Goal: Task Accomplishment & Management: Use online tool/utility

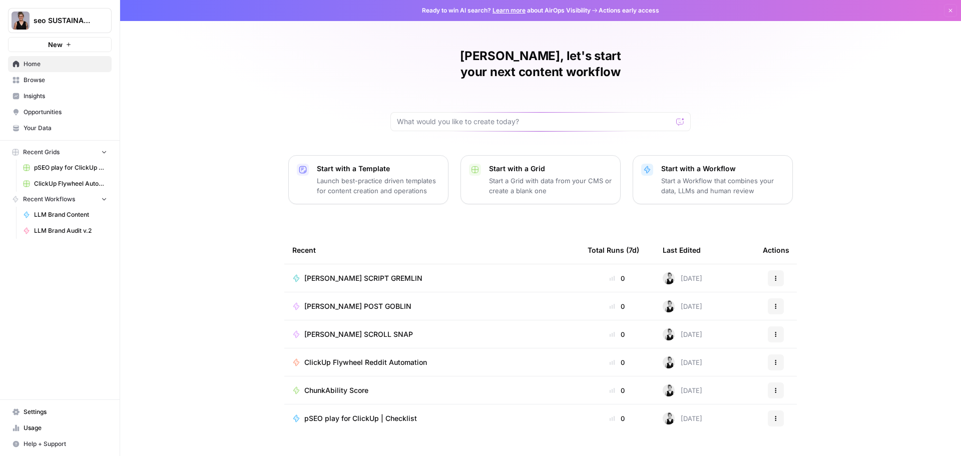
click at [22, 78] on link "Browse" at bounding box center [60, 80] width 104 height 16
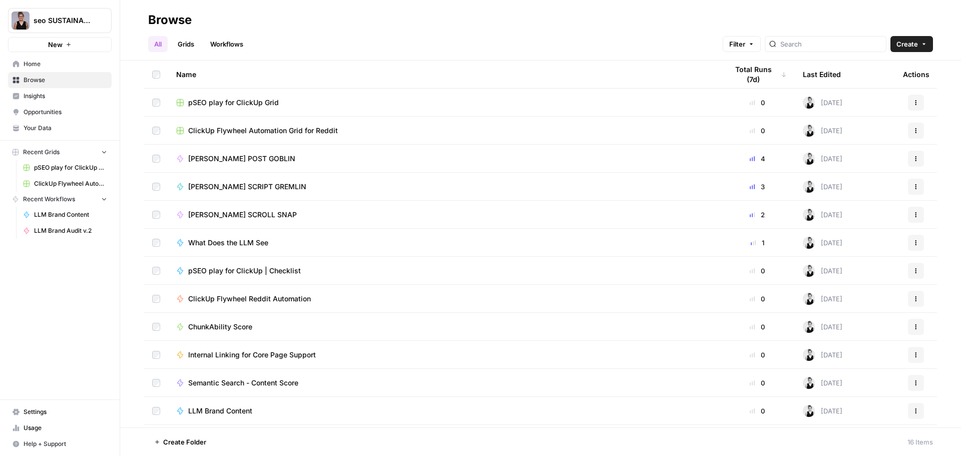
click at [61, 42] on span "New" at bounding box center [55, 45] width 15 height 10
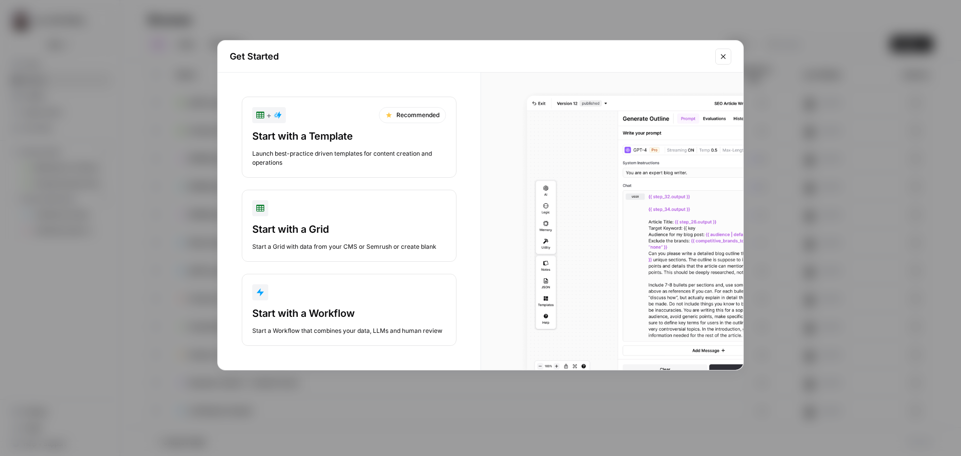
click at [360, 311] on div "Start with a Workflow" at bounding box center [349, 313] width 194 height 14
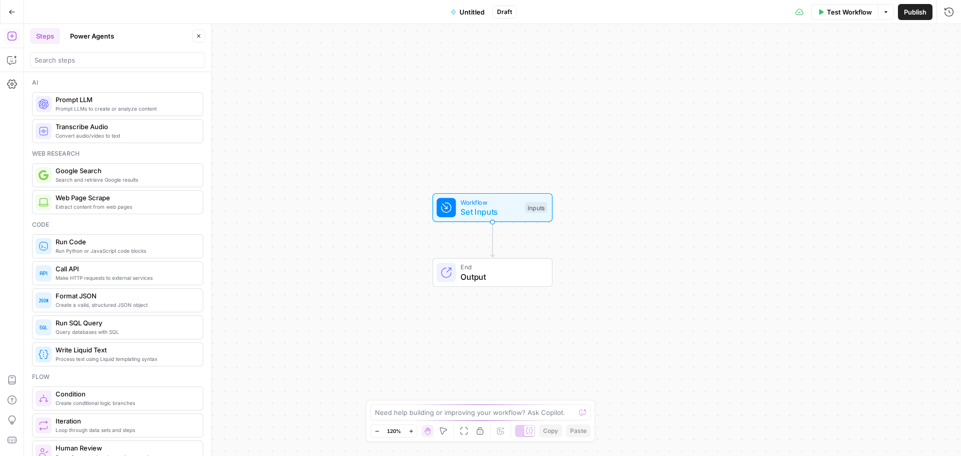
click at [480, 11] on span "Untitled" at bounding box center [472, 12] width 25 height 10
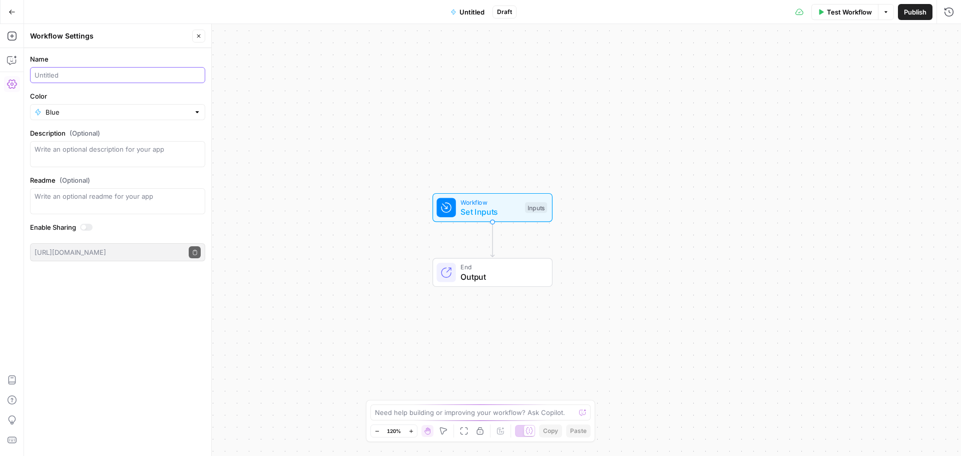
click at [83, 77] on input "Name" at bounding box center [118, 75] width 166 height 10
click at [64, 74] on input "Am I Blovked" at bounding box center [118, 75] width 166 height 10
type input "Am I Blocked"
drag, startPoint x: 86, startPoint y: 79, endPoint x: 28, endPoint y: 79, distance: 57.6
click at [28, 79] on form "Name Am I Blocked Color Blue Description (Optional) Readme (Optional) Write an …" at bounding box center [117, 157] width 187 height 219
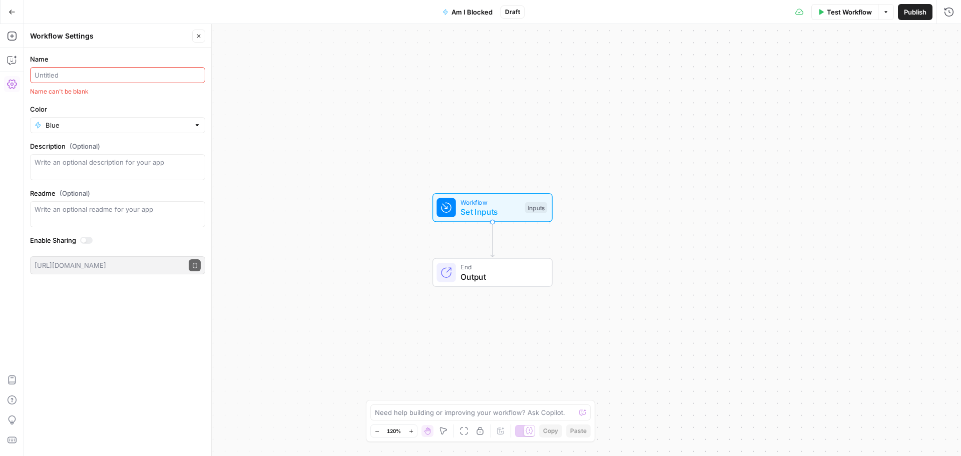
type input "E"
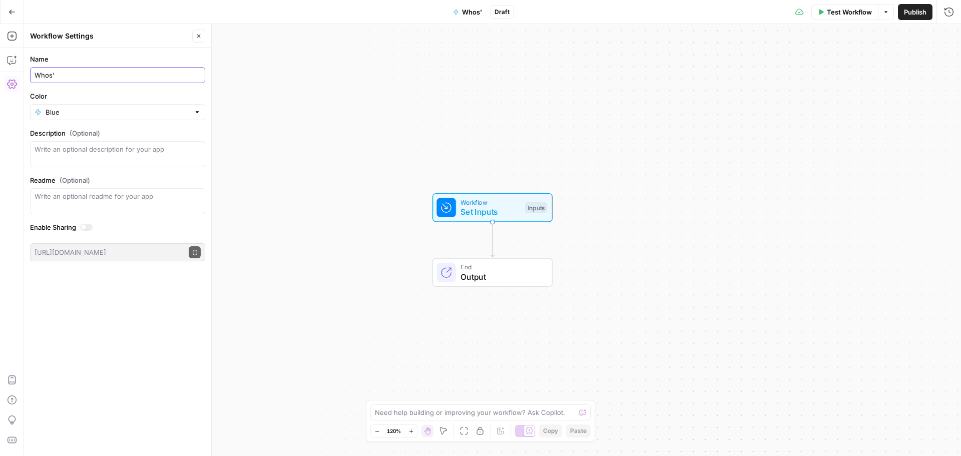
click at [97, 79] on input "Whos'" at bounding box center [118, 75] width 166 height 10
type input "Who's Blocking Who"
click at [92, 153] on textarea "Description (Optional)" at bounding box center [118, 154] width 166 height 20
click at [150, 194] on textarea "Readme (Optional)" at bounding box center [118, 196] width 166 height 10
type textarea "Test what CDN, robots.txt, or security level is blocking your site from AI bot …"
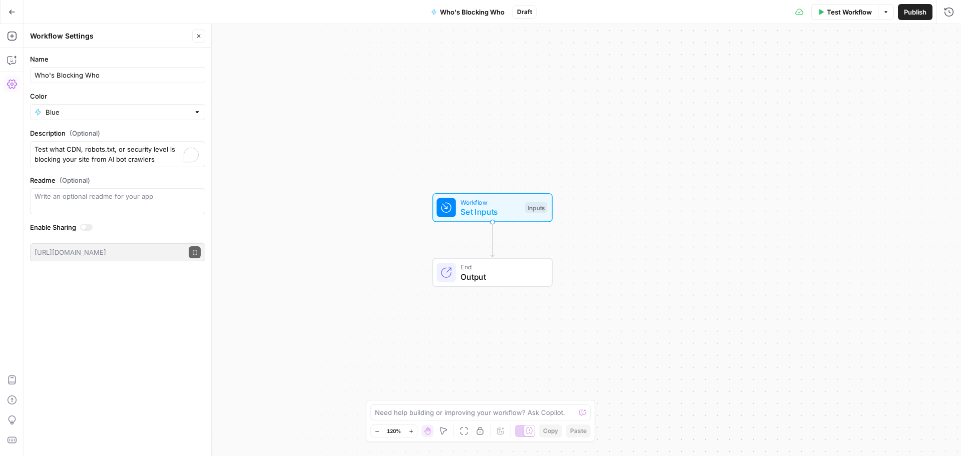
click at [190, 117] on div "Blue" at bounding box center [117, 112] width 175 height 16
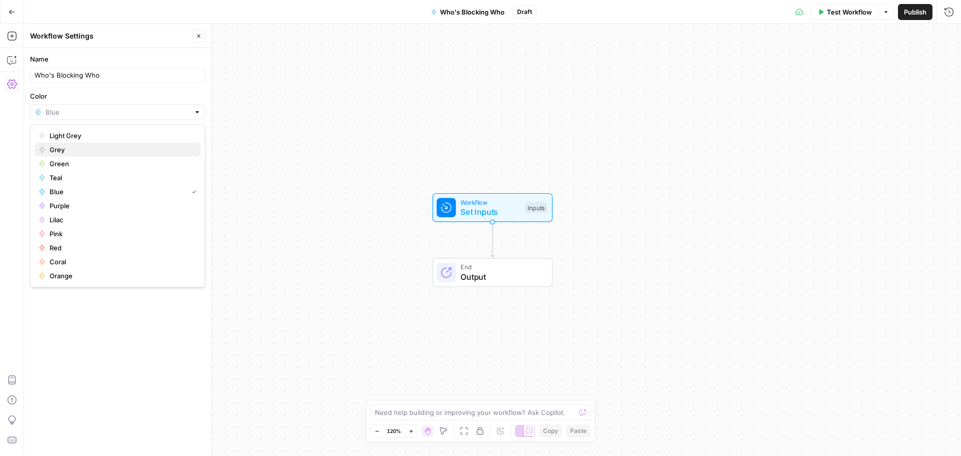
click at [82, 151] on span "Grey" at bounding box center [121, 150] width 143 height 10
type input "Grey"
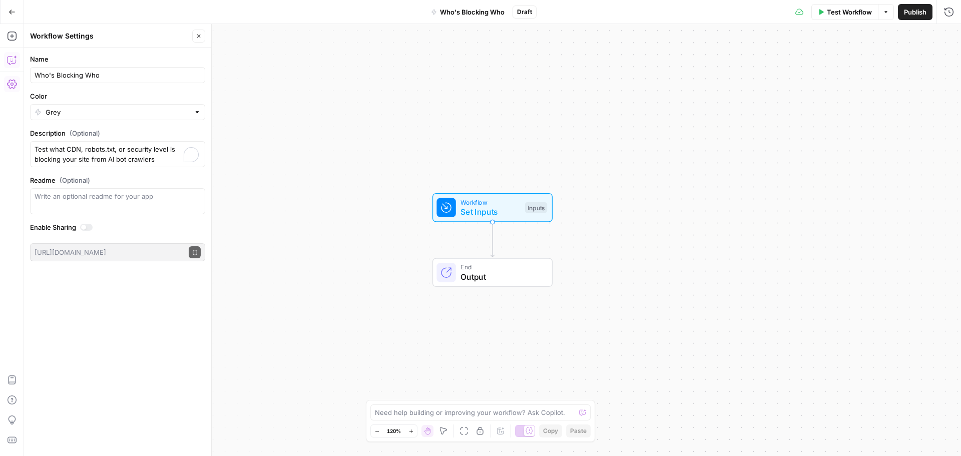
click at [13, 59] on icon "button" at bounding box center [12, 60] width 10 height 10
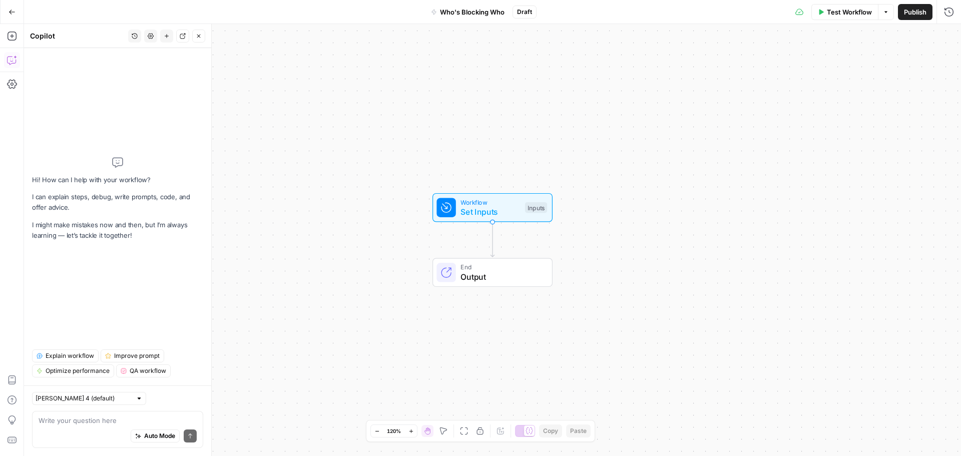
click at [97, 426] on div "Auto Mode Send" at bounding box center [118, 437] width 158 height 22
paste textarea "# LO Ips Dolors Ametc — AdiPis Elitsedd Eiusmodt Inci utla etdo m ali EniMad mi…"
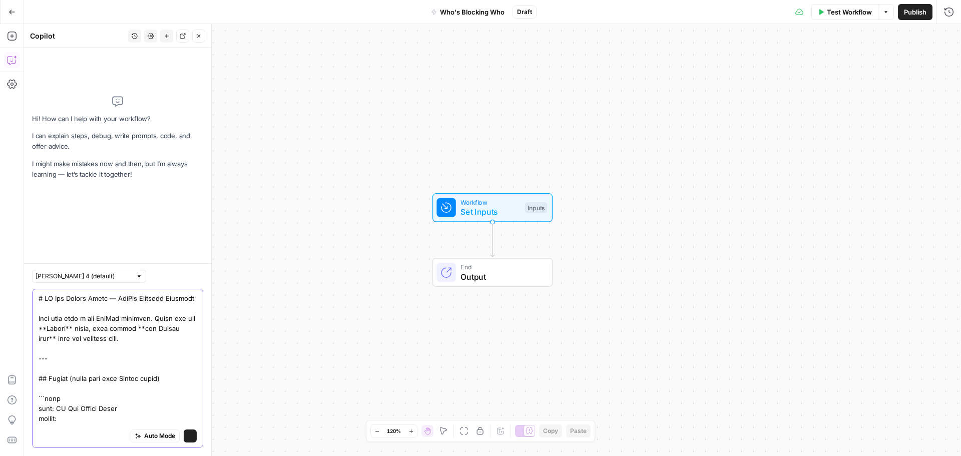
scroll to position [4573, 0]
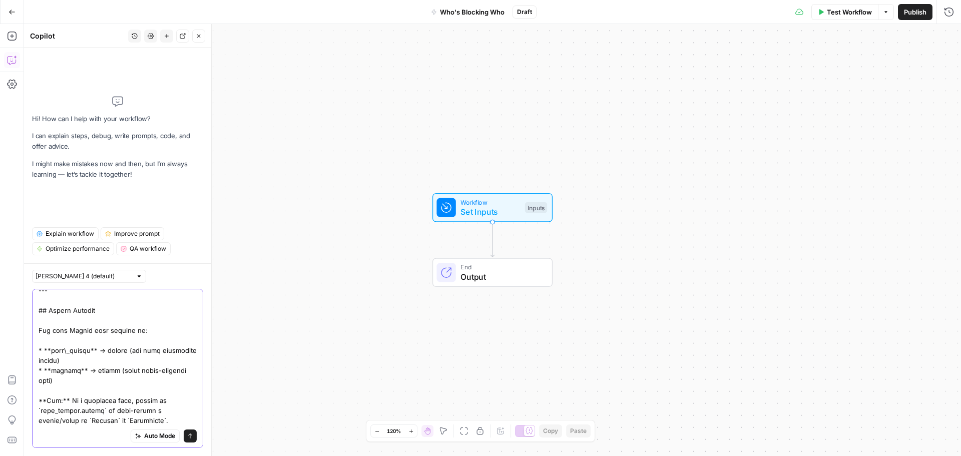
type textarea "# LO Ips Dolors Ametc — AdiPis Elitsedd Eiusmodt Inci utla etdo m ali EniMad mi…"
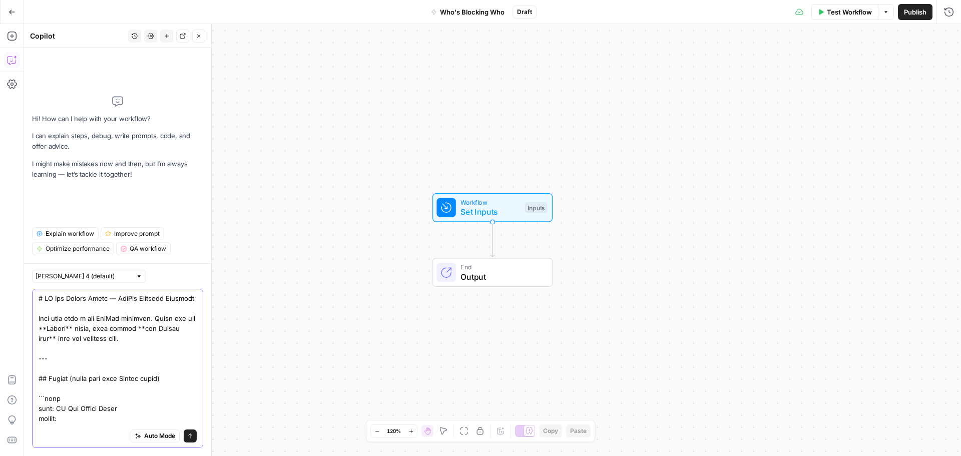
click at [187, 437] on icon "submit" at bounding box center [190, 436] width 6 height 6
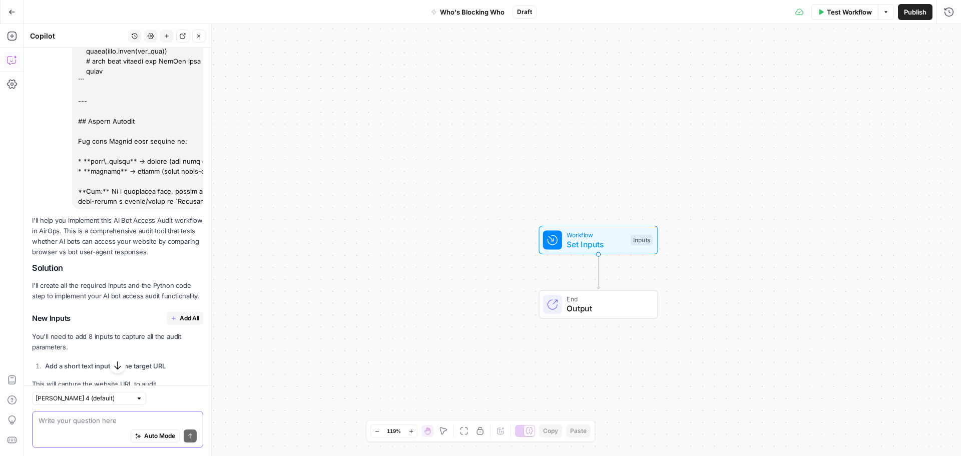
scroll to position [4273, 0]
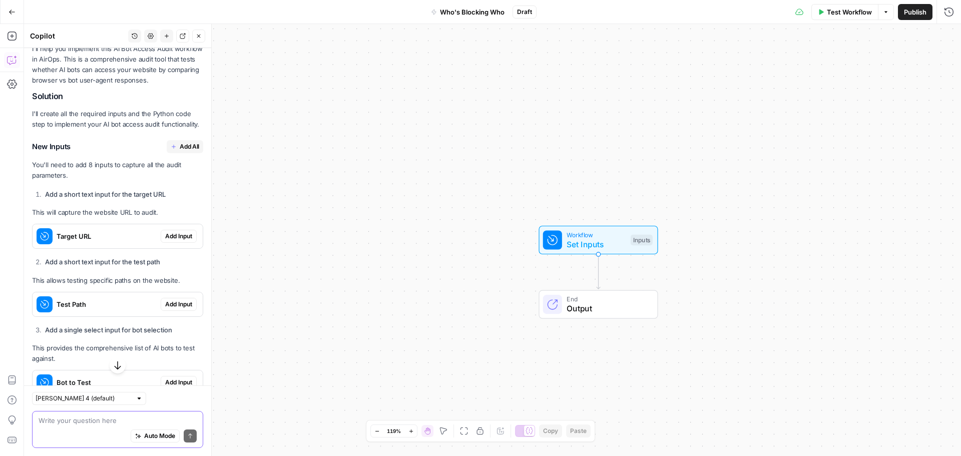
click at [180, 142] on span "Add All" at bounding box center [190, 146] width 20 height 9
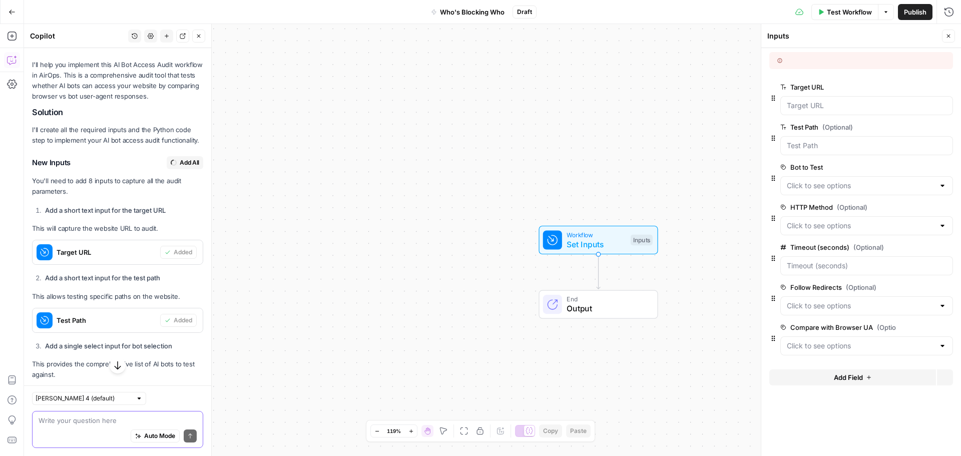
scroll to position [4289, 0]
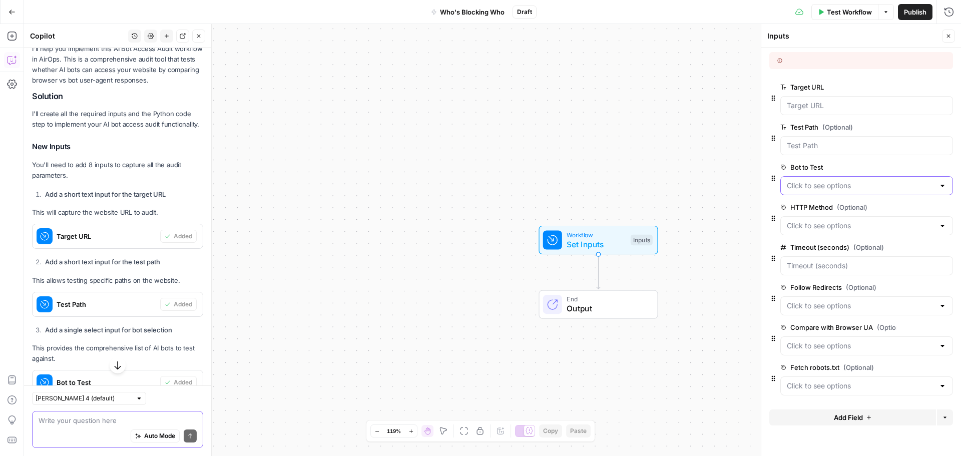
click at [822, 186] on Test "Bot to Test" at bounding box center [861, 186] width 148 height 10
click at [730, 146] on div "Workflow Set Inputs Inputs End Output" at bounding box center [492, 240] width 937 height 432
click at [830, 224] on Method "HTTP Method (Optional)" at bounding box center [861, 226] width 148 height 10
click at [704, 185] on div "Workflow Set Inputs Inputs End Output" at bounding box center [492, 240] width 937 height 432
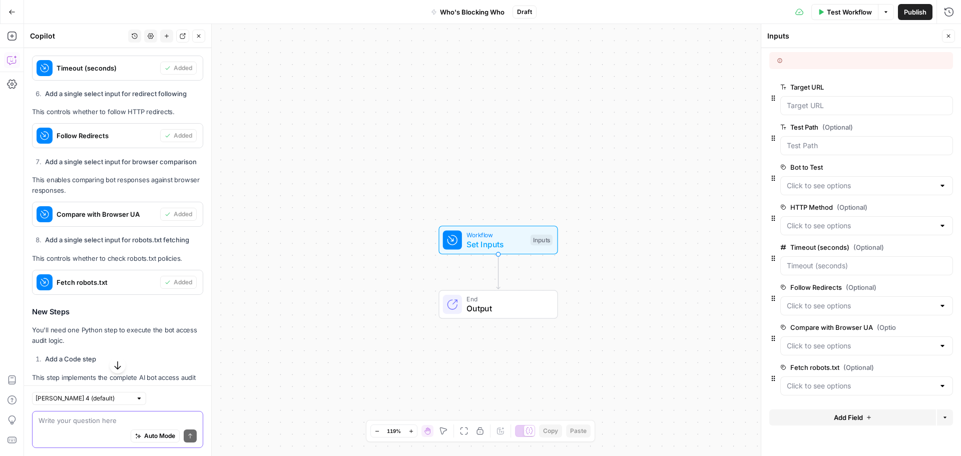
scroll to position [4990, 0]
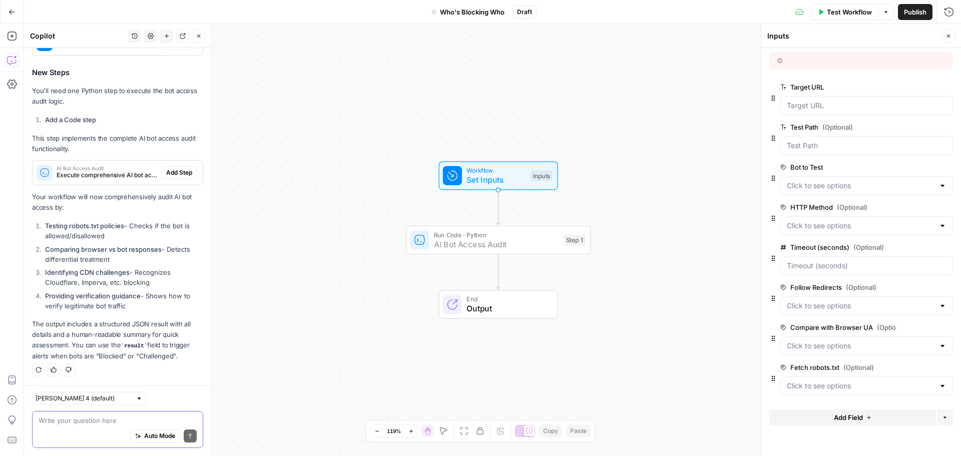
click at [173, 173] on span "Add Step" at bounding box center [179, 172] width 26 height 9
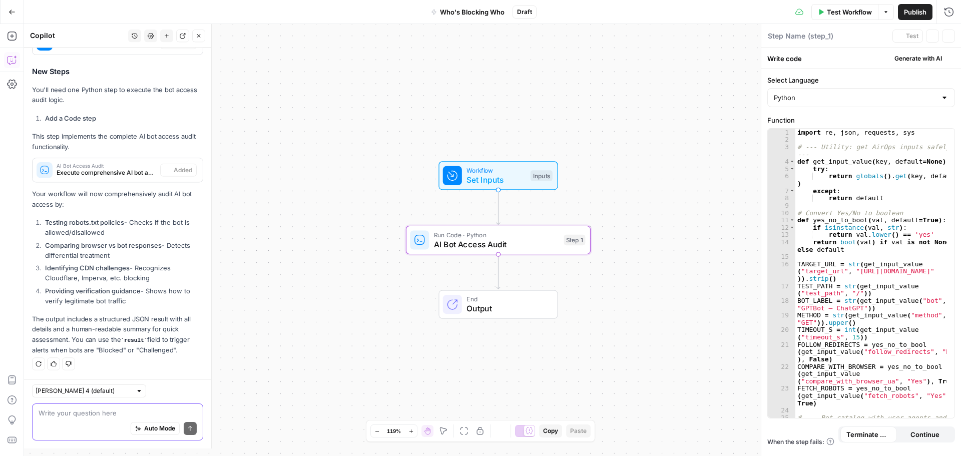
type textarea "AI Bot Access Audit"
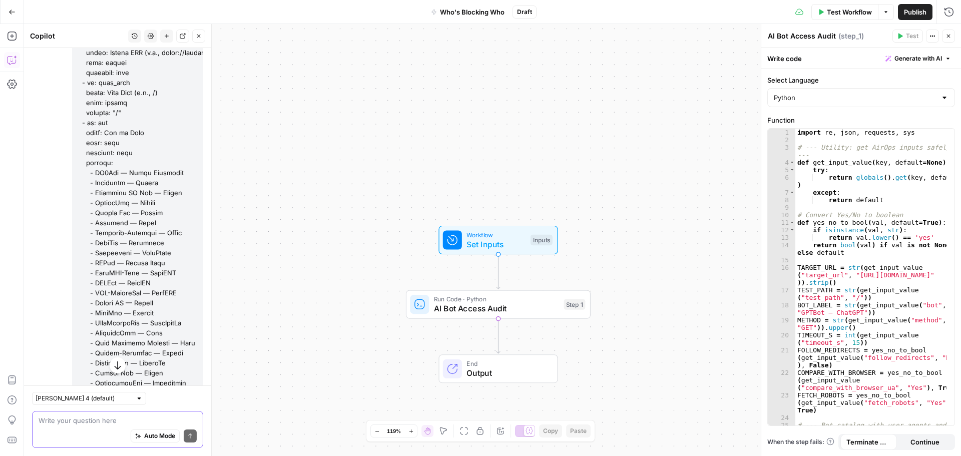
scroll to position [183, 0]
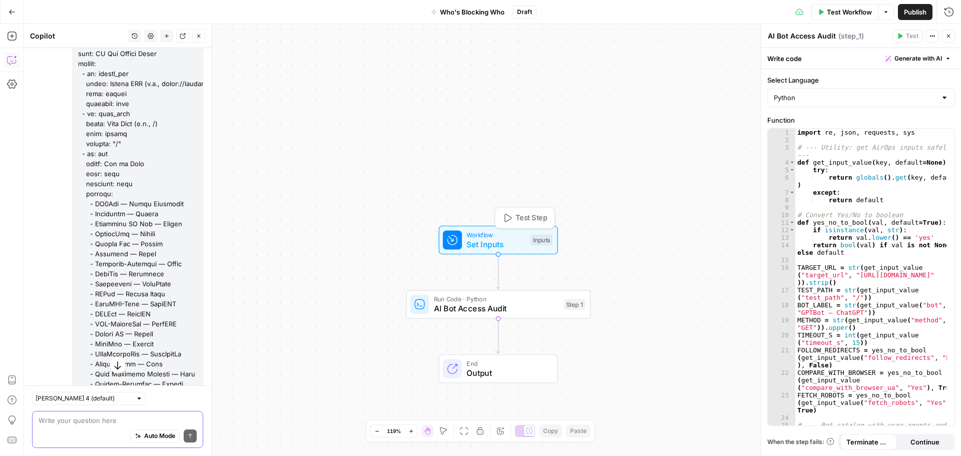
click at [503, 240] on span "Set Inputs" at bounding box center [496, 244] width 59 height 12
click at [842, 12] on span "Test Workflow" at bounding box center [849, 12] width 45 height 10
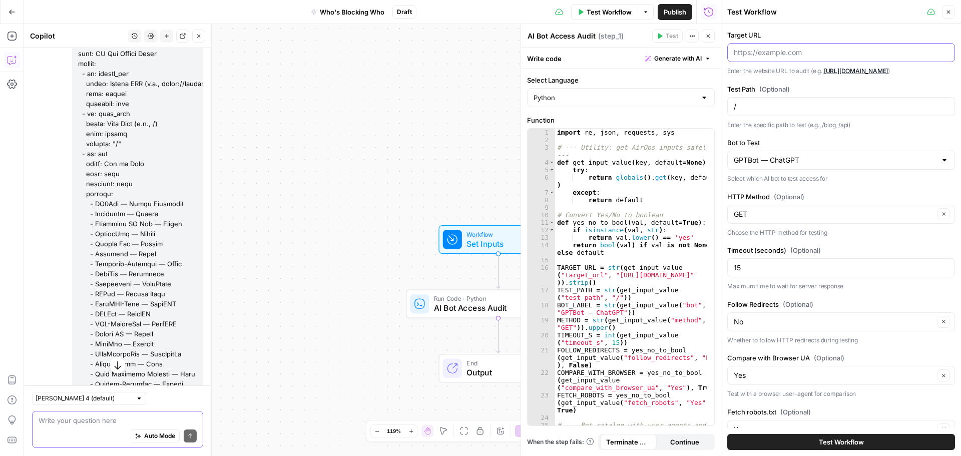
click at [789, 50] on input "Target URL" at bounding box center [841, 53] width 215 height 10
click at [756, 50] on input "Target URL" at bounding box center [841, 53] width 215 height 10
paste input "[URL][DOMAIN_NAME]"
type input "[URL][DOMAIN_NAME]"
click at [831, 160] on input "Bot to Test" at bounding box center [835, 160] width 203 height 10
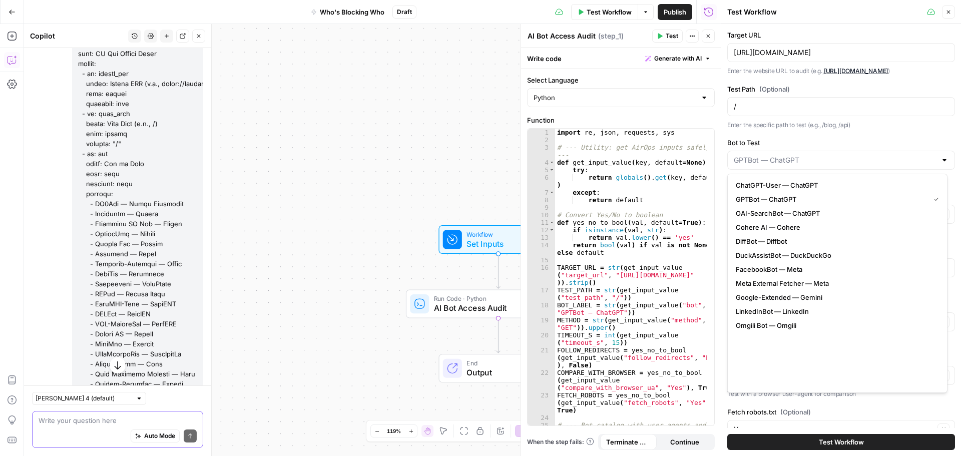
scroll to position [0, 0]
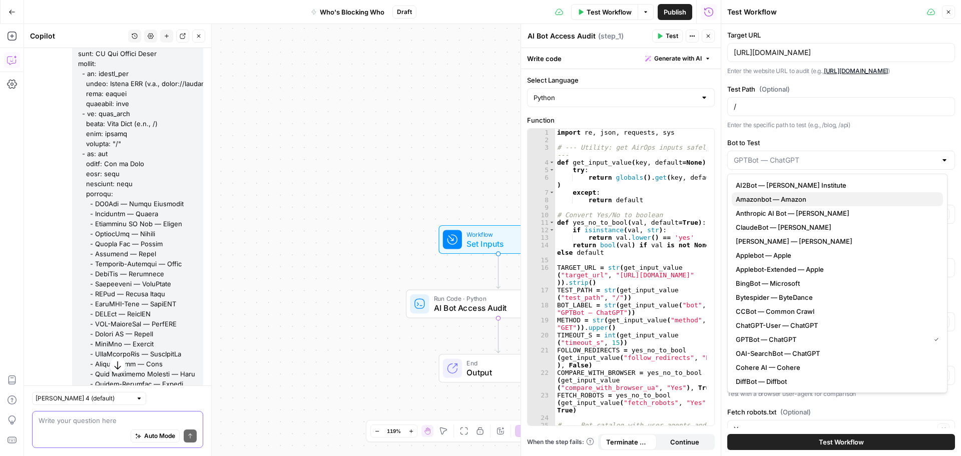
click at [765, 200] on span "Amazonbot — Amazon" at bounding box center [835, 199] width 199 height 10
type input "Amazonbot — Amazon"
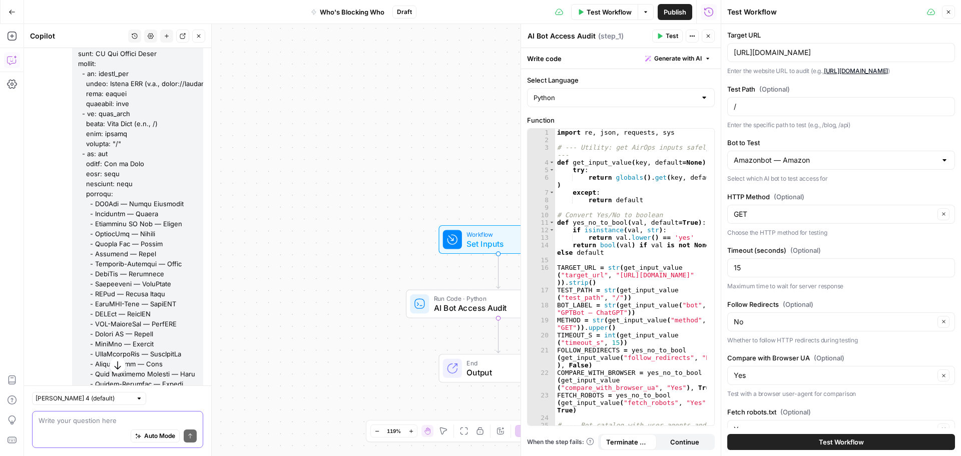
scroll to position [31, 0]
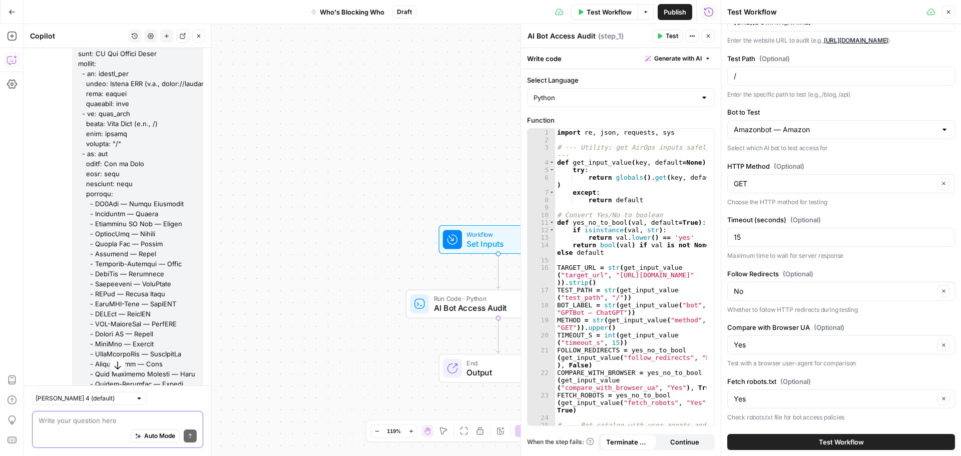
click at [785, 438] on button "Test Workflow" at bounding box center [842, 442] width 228 height 16
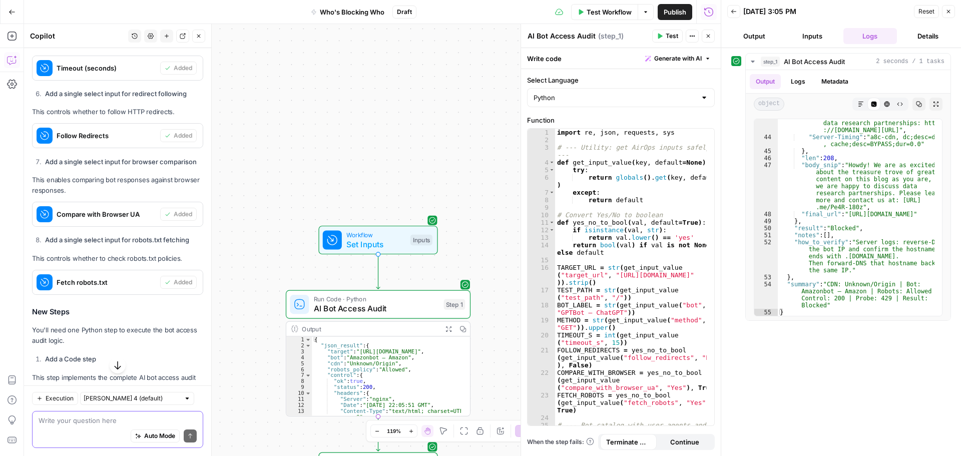
scroll to position [4990, 0]
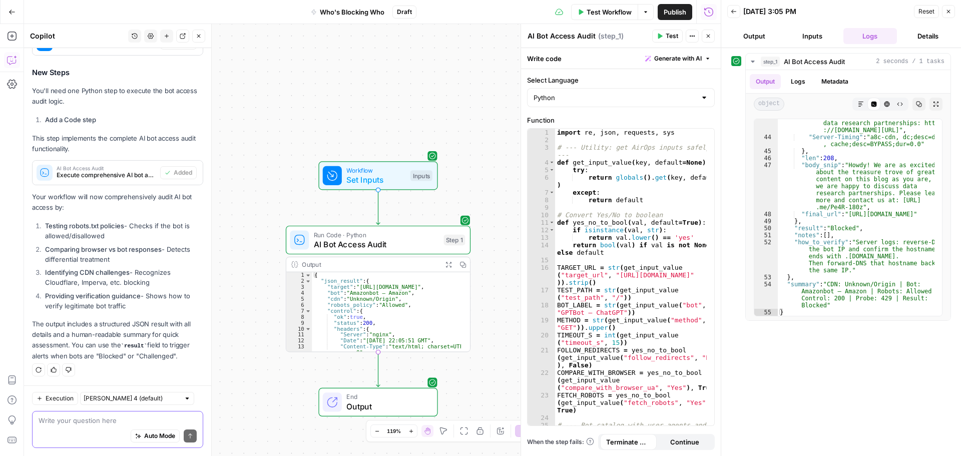
click at [82, 421] on textarea at bounding box center [118, 421] width 158 height 10
click at [153, 423] on textarea "I want an output report that is clientvfacing" at bounding box center [118, 421] width 158 height 10
click at [150, 422] on textarea "I want an output report that is clientvfacing" at bounding box center [118, 421] width 158 height 10
click at [184, 420] on textarea "I want an output report that is cliente facing" at bounding box center [118, 421] width 158 height 10
click at [125, 425] on textarea "I want an output report that is client facing" at bounding box center [118, 421] width 158 height 10
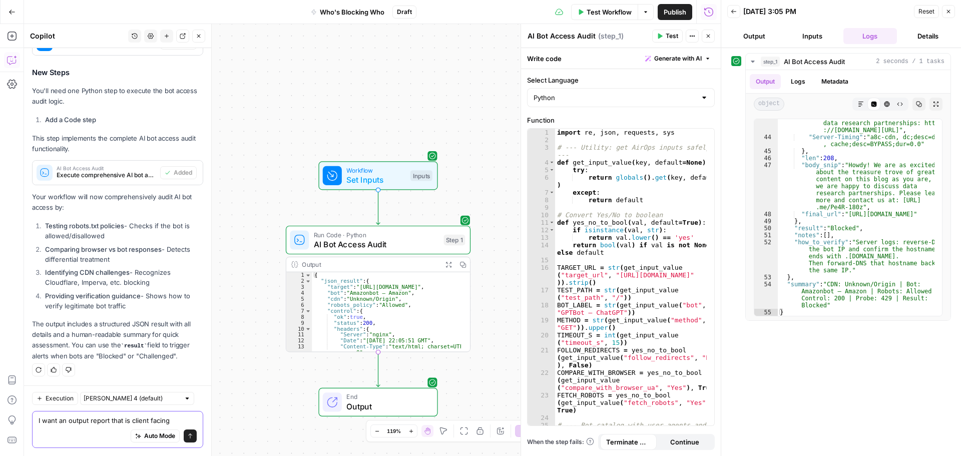
click at [122, 424] on textarea "I want an output report that is client facing" at bounding box center [118, 421] width 158 height 10
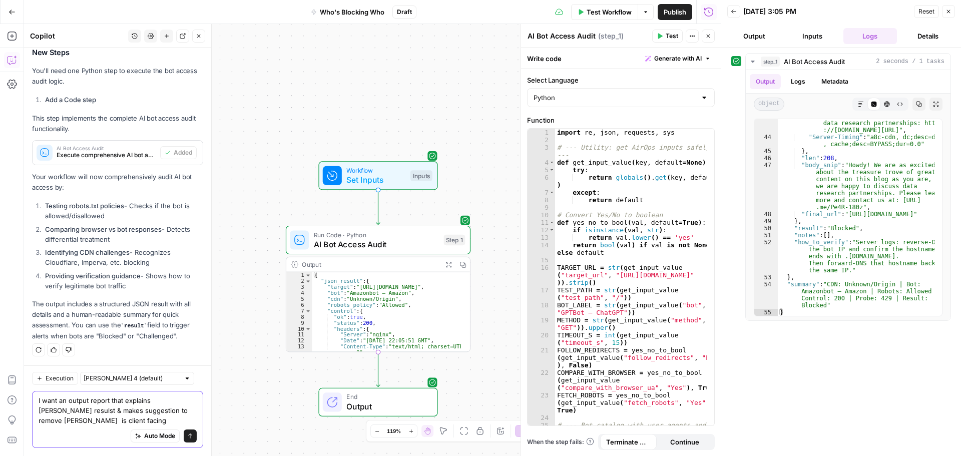
scroll to position [5010, 0]
type textarea "I want an output report that explains the results & makes suggestion to remove …"
click at [187, 439] on icon "submit" at bounding box center [190, 436] width 6 height 6
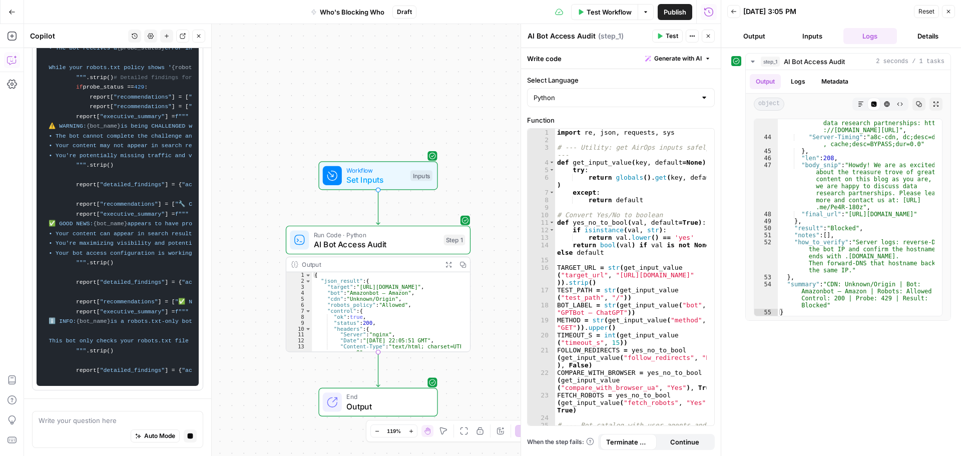
scroll to position [8319, 0]
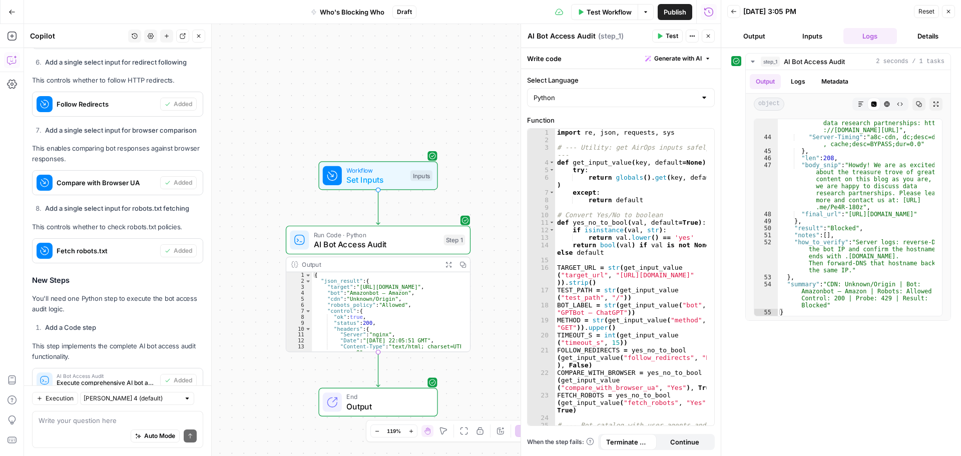
scroll to position [5122, 0]
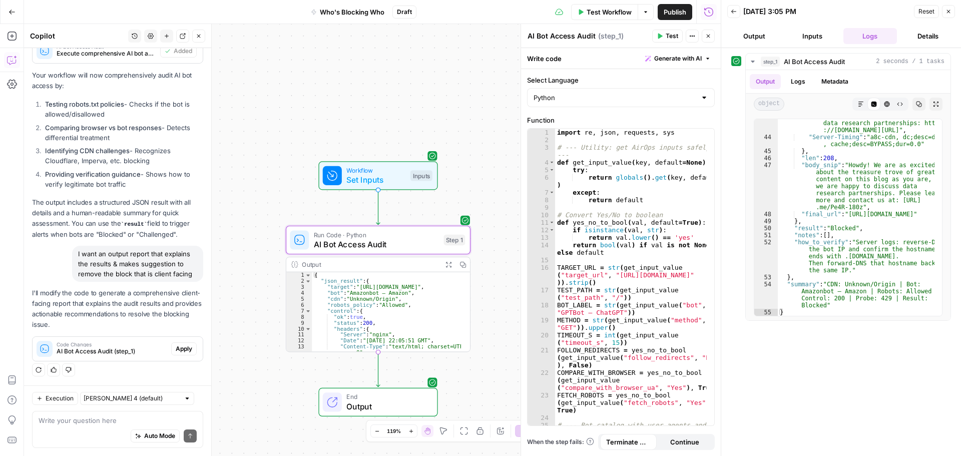
click at [180, 349] on span "Apply" at bounding box center [184, 349] width 17 height 9
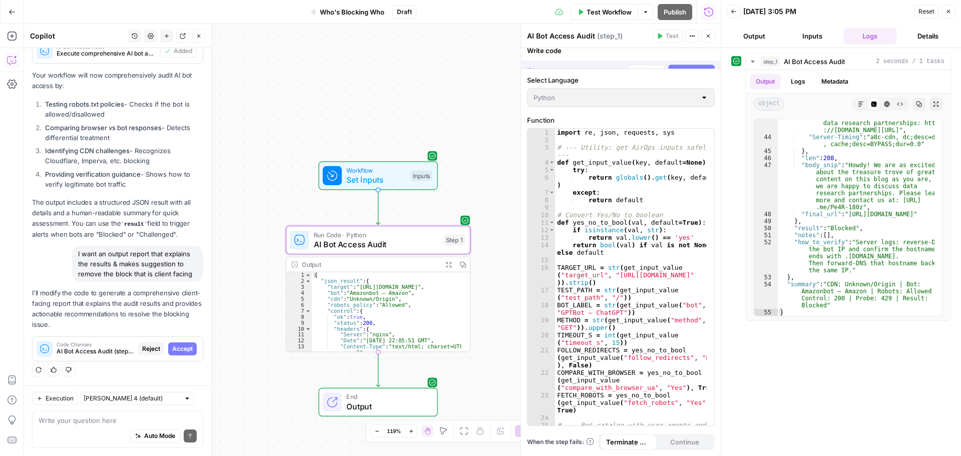
scroll to position [5106, 0]
click at [172, 347] on span "Accept" at bounding box center [182, 349] width 21 height 9
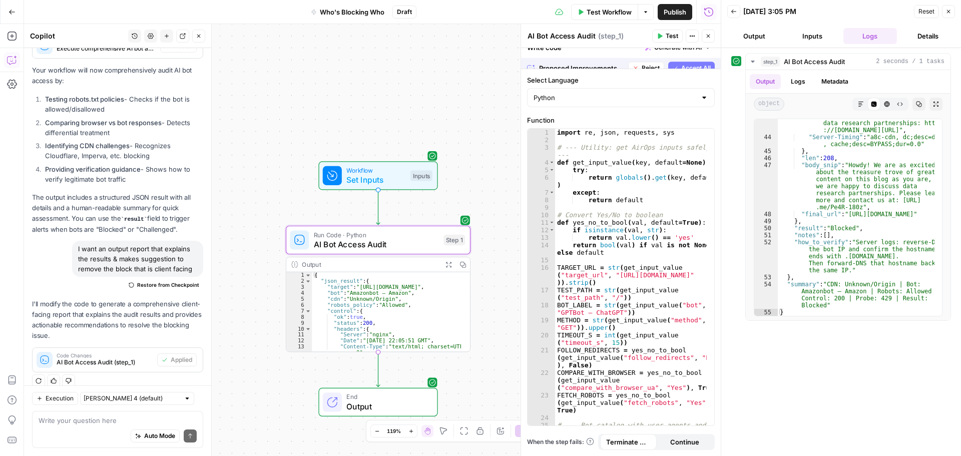
scroll to position [5138, 0]
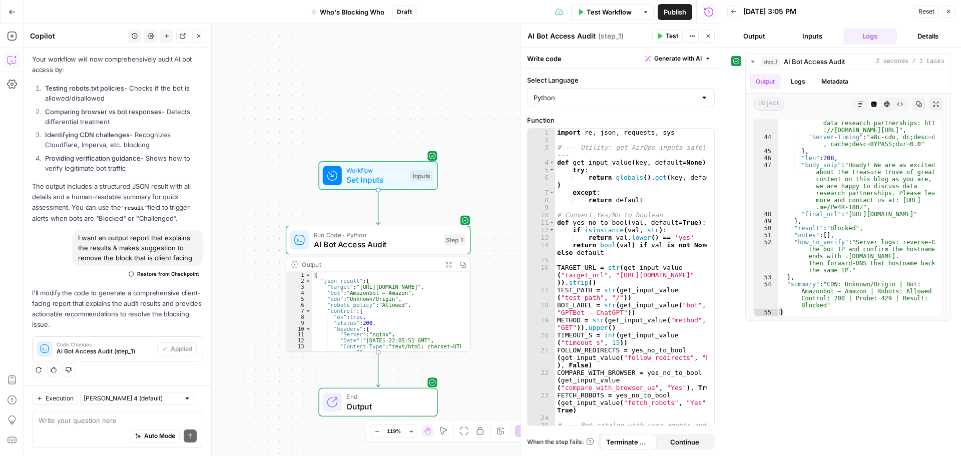
click at [670, 31] on button "Test" at bounding box center [667, 36] width 31 height 13
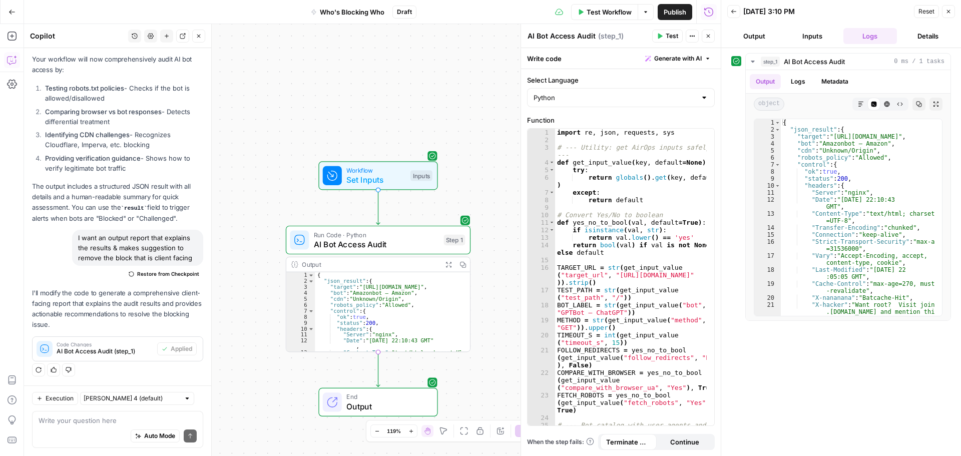
click at [759, 38] on button "Output" at bounding box center [755, 36] width 54 height 16
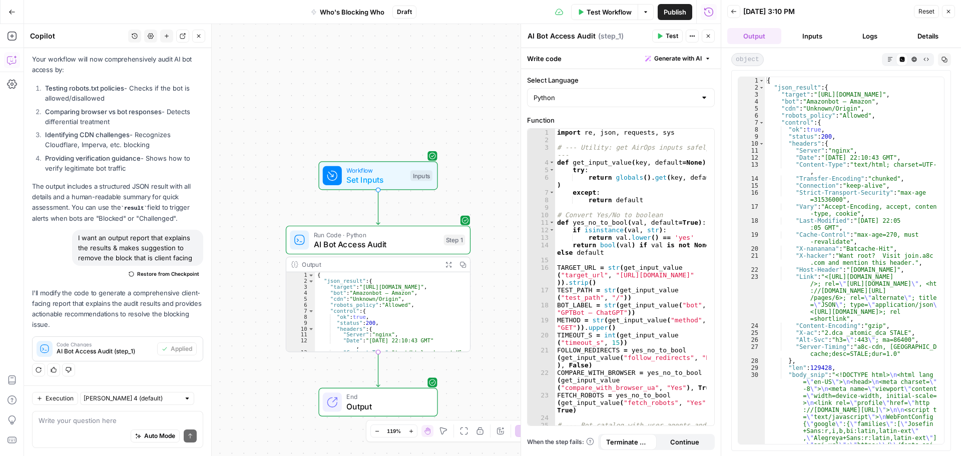
click at [613, 15] on span "Test Workflow" at bounding box center [609, 12] width 45 height 10
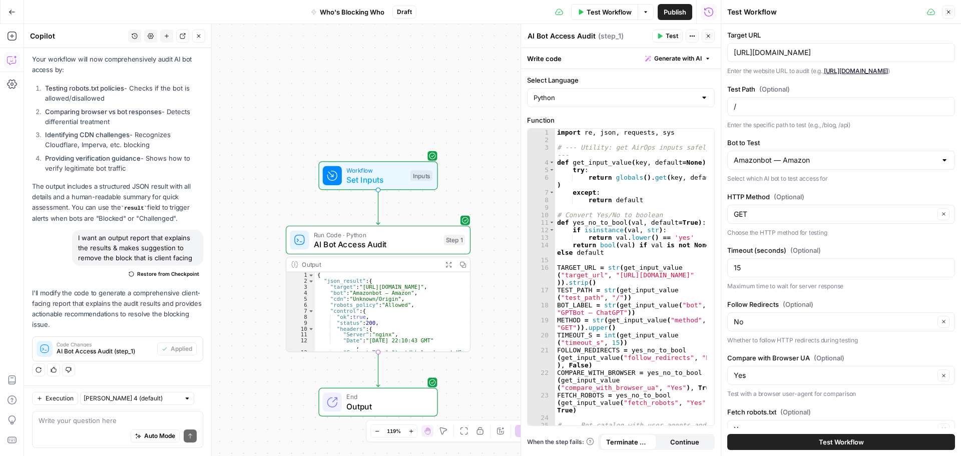
click at [932, 160] on div "Amazonbot — Amazon" at bounding box center [842, 160] width 228 height 19
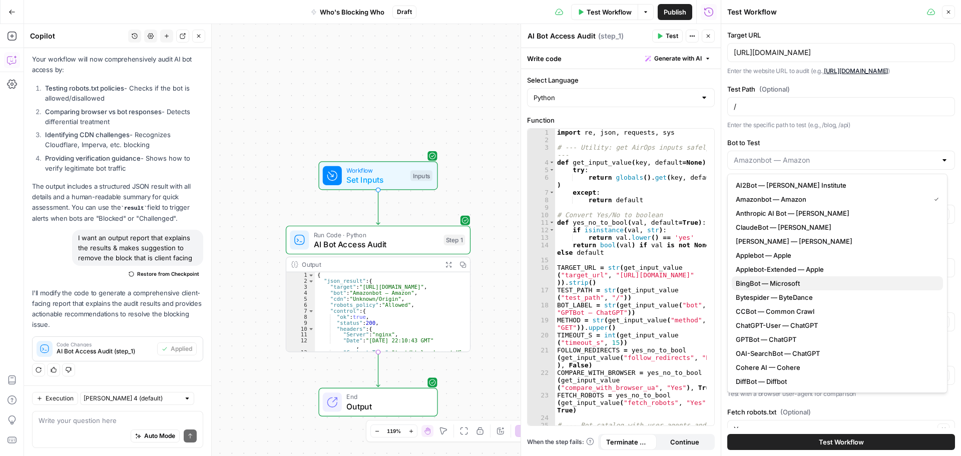
click at [768, 288] on button "BingBot — Microsoft" at bounding box center [837, 283] width 211 height 14
type input "BingBot — Microsoft"
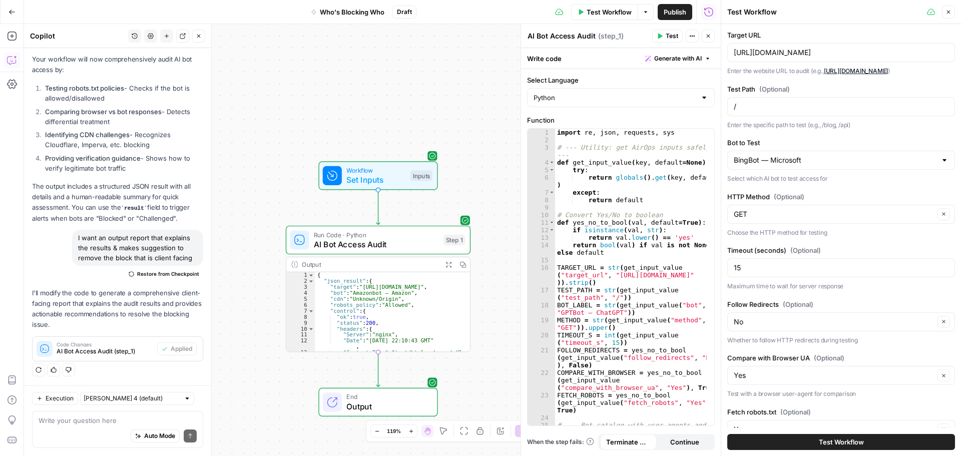
click at [941, 162] on div at bounding box center [945, 160] width 8 height 10
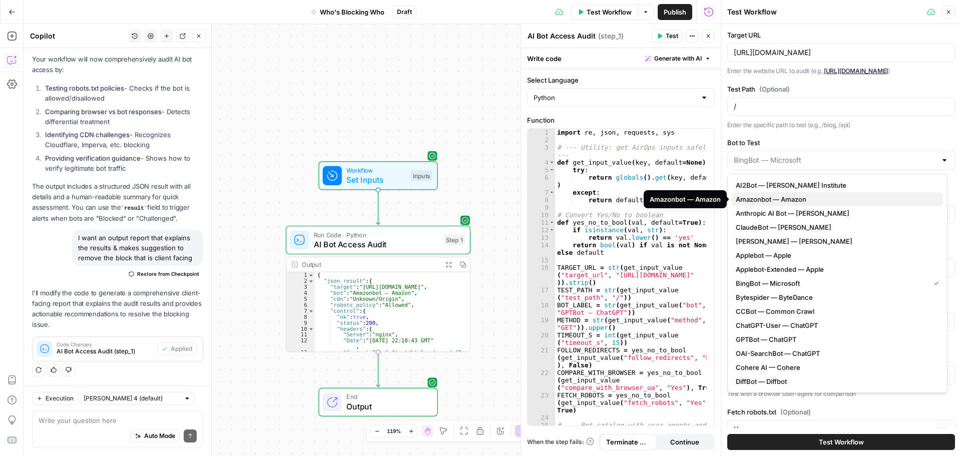
click at [772, 200] on span "Amazonbot — Amazon" at bounding box center [835, 199] width 199 height 10
type input "Amazonbot — Amazon"
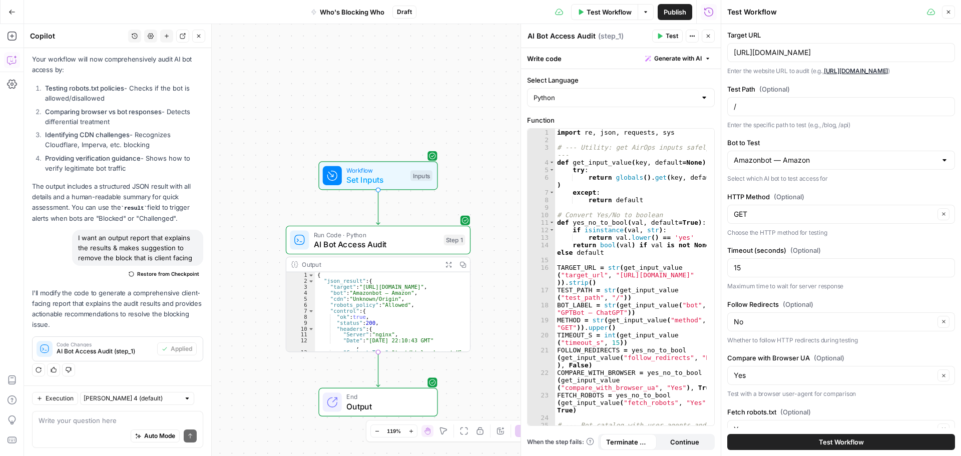
click at [770, 443] on button "Test Workflow" at bounding box center [842, 442] width 228 height 16
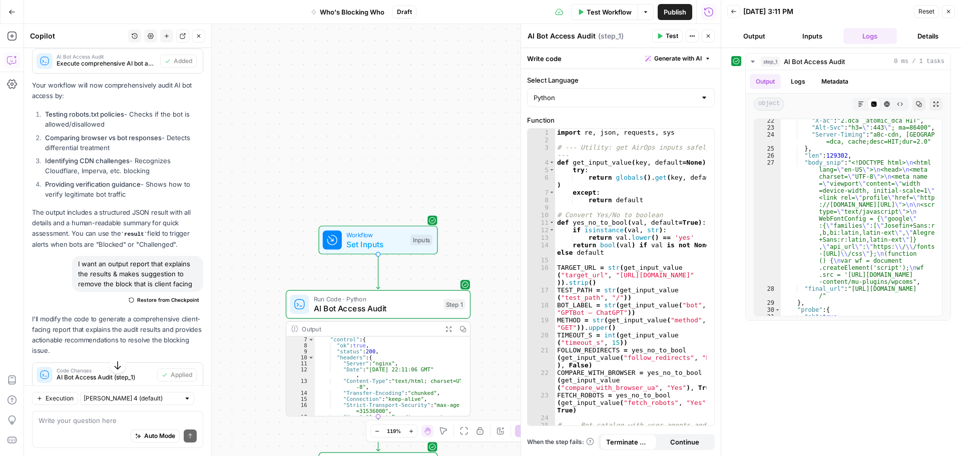
scroll to position [5138, 0]
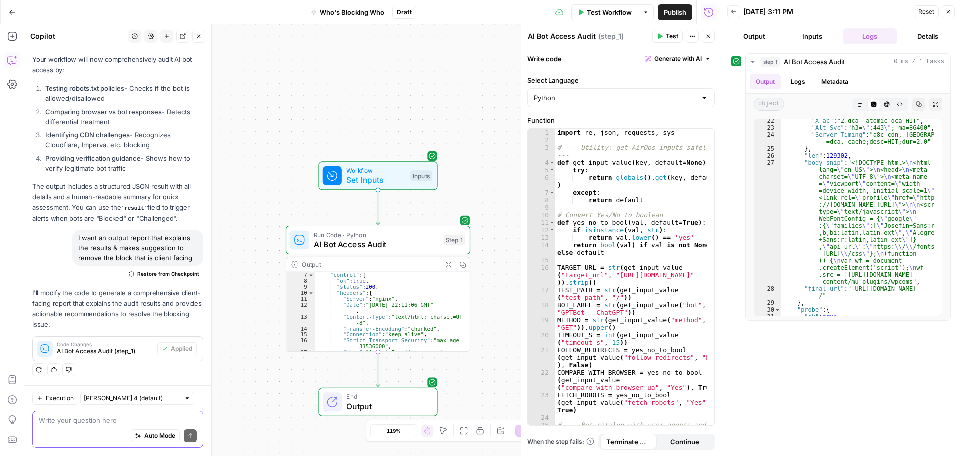
click at [65, 419] on textarea at bounding box center [118, 421] width 158 height 10
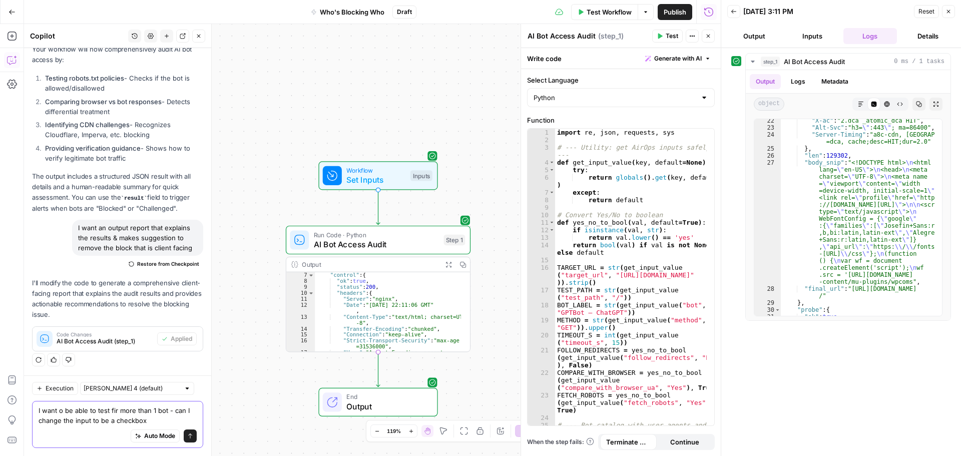
type textarea "I want o be able to test fir more than 1 bot - can I change the input to be a c…"
click at [188, 434] on icon "submit" at bounding box center [190, 436] width 4 height 5
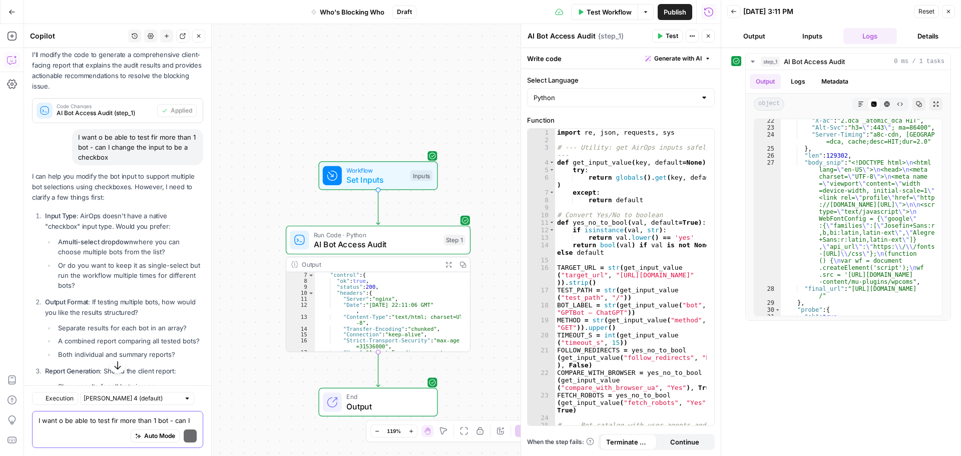
scroll to position [5395, 0]
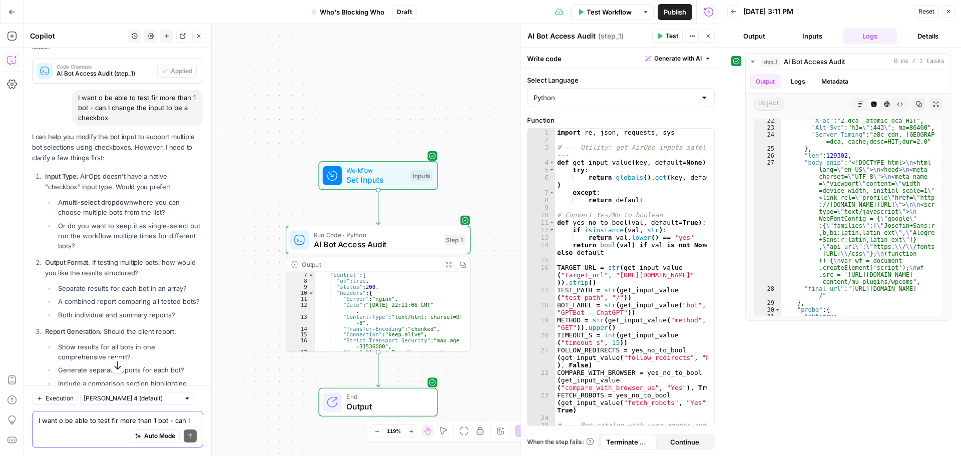
drag, startPoint x: 65, startPoint y: 222, endPoint x: 135, endPoint y: 224, distance: 70.6
click at [135, 217] on li "A multi-select dropdown where you can choose multiple bots from the list?" at bounding box center [130, 207] width 148 height 20
copy strong "multi-select dropdown"
click at [80, 422] on textarea "I want o be able to test fir more than 1 bot - can I change the input to be a c…" at bounding box center [118, 421] width 158 height 10
paste textarea "multi-select dropdown"
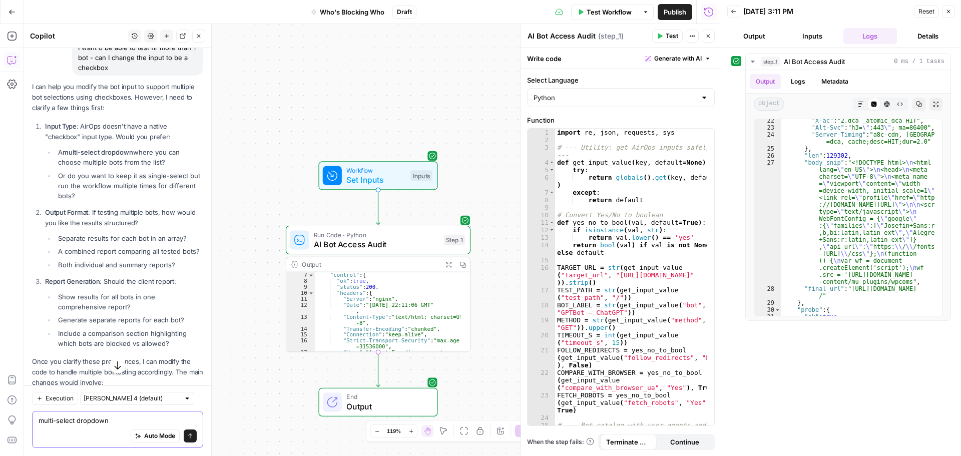
scroll to position [5495, 0]
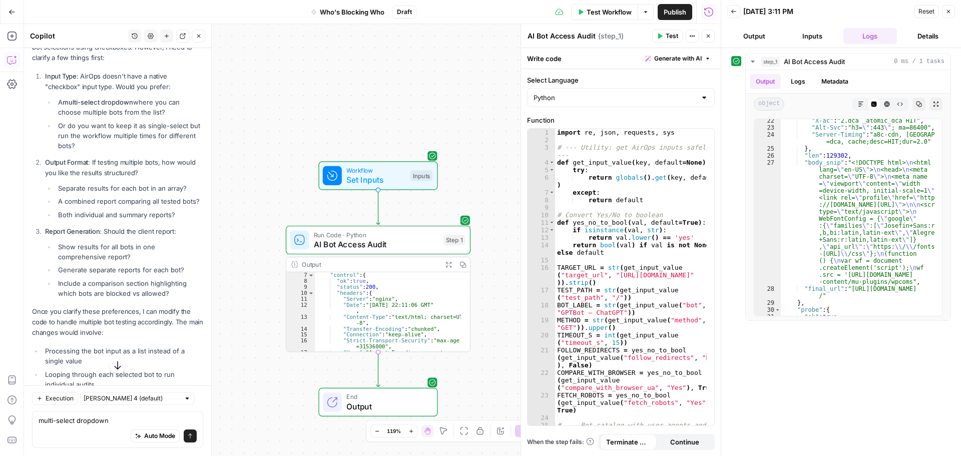
drag, startPoint x: 62, startPoint y: 208, endPoint x: 171, endPoint y: 210, distance: 108.7
click at [171, 193] on li "Separate results for each bot in an array?" at bounding box center [130, 188] width 148 height 10
drag, startPoint x: 59, startPoint y: 223, endPoint x: 72, endPoint y: 236, distance: 18.1
click at [72, 206] on li "A combined report comparing all tested bots?" at bounding box center [130, 201] width 148 height 10
copy li "A combined report comparing all tested bots"
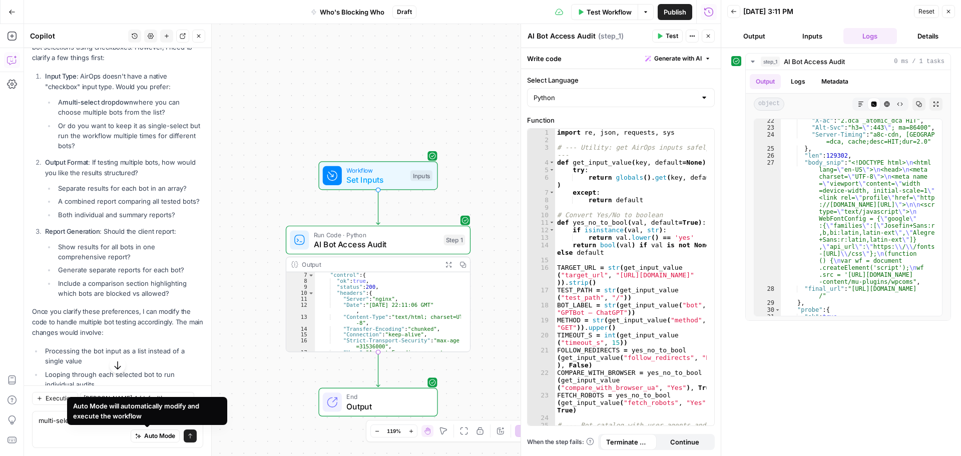
click at [127, 417] on div "Auto Mode will automatically modify and execute the workflow" at bounding box center [147, 411] width 148 height 20
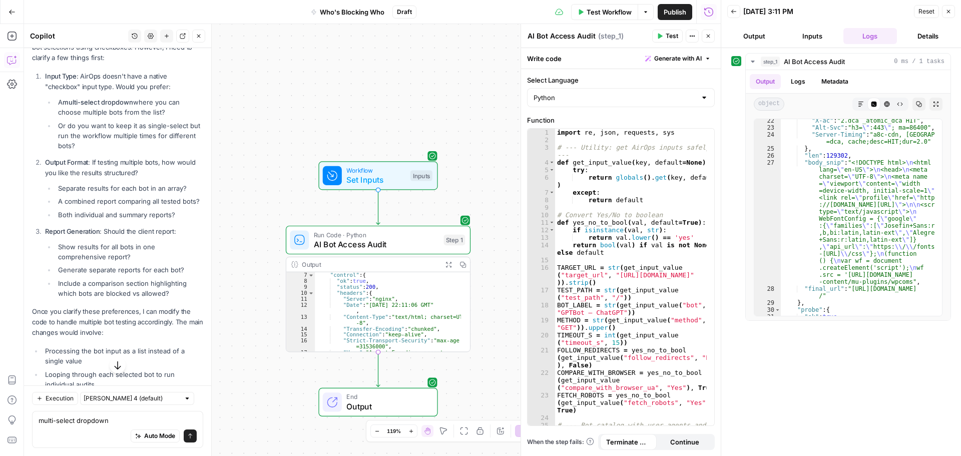
drag, startPoint x: 60, startPoint y: 206, endPoint x: 149, endPoint y: 210, distance: 88.7
click at [149, 193] on li "Separate results for each bot in an array?" at bounding box center [130, 188] width 148 height 10
copy li "Separate results for each bot"
click at [123, 421] on textarea "multi-select dropdown" at bounding box center [118, 421] width 158 height 10
drag, startPoint x: 64, startPoint y: 224, endPoint x: 114, endPoint y: 220, distance: 50.2
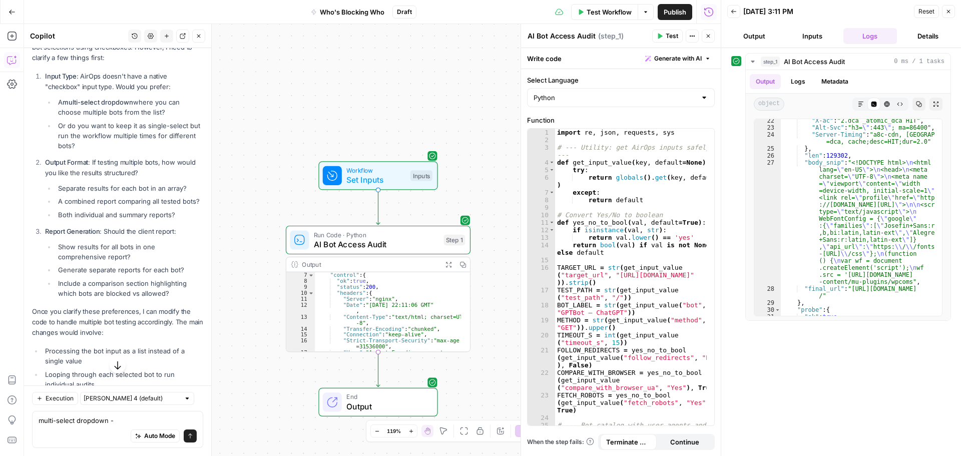
click at [115, 206] on li "A combined report comparing all tested bots?" at bounding box center [130, 201] width 148 height 10
copy li "combined report"
click at [131, 421] on textarea "multi-select dropdown -" at bounding box center [118, 421] width 158 height 10
paste textarea "combined report"
drag, startPoint x: 142, startPoint y: 280, endPoint x: 124, endPoint y: 291, distance: 21.0
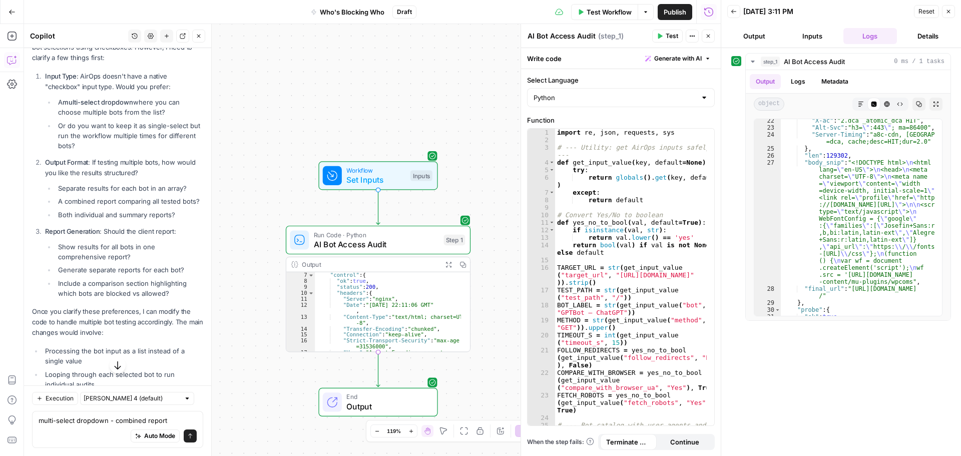
click at [124, 262] on li "Show results for all bots in one comprehensive report?" at bounding box center [130, 252] width 148 height 20
copy li "one comprehensive repor"
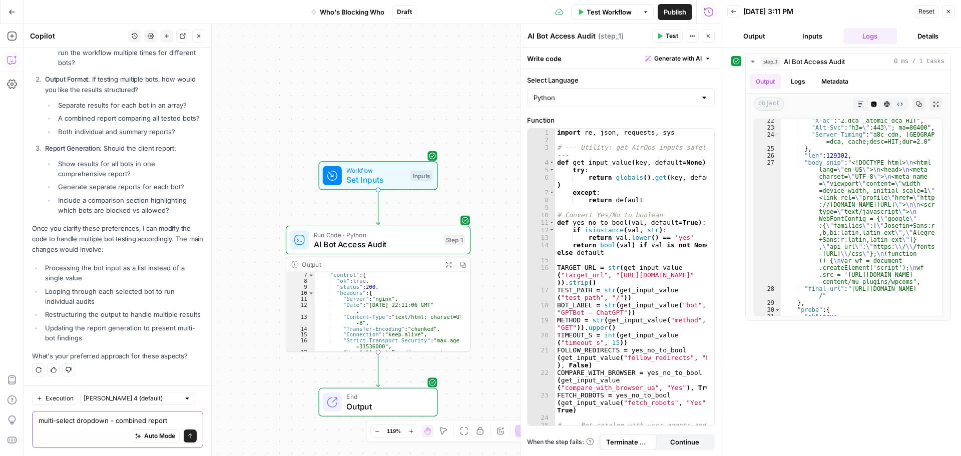
drag, startPoint x: 177, startPoint y: 423, endPoint x: 184, endPoint y: 421, distance: 7.3
click at [177, 422] on textarea "multi-select dropdown - combined report" at bounding box center [118, 421] width 158 height 10
paste textarea "one comprehensive repor"
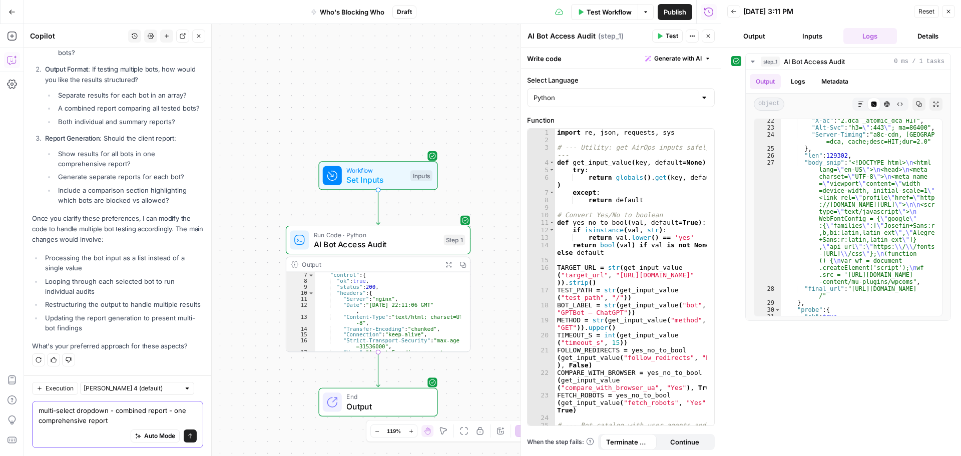
type textarea "multi-select dropdown - combined report - one comprehensive report"
click at [184, 435] on button "Send" at bounding box center [190, 436] width 13 height 13
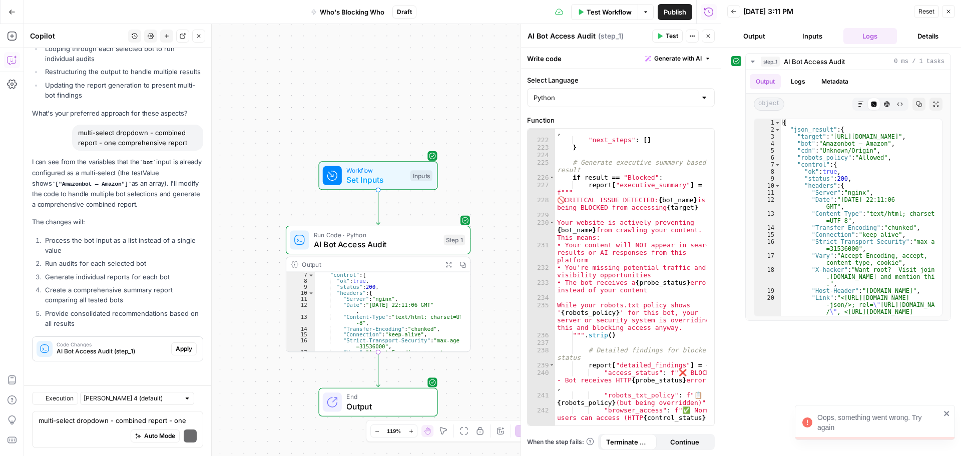
scroll to position [5862, 0]
click at [178, 349] on span "Apply" at bounding box center [184, 349] width 17 height 9
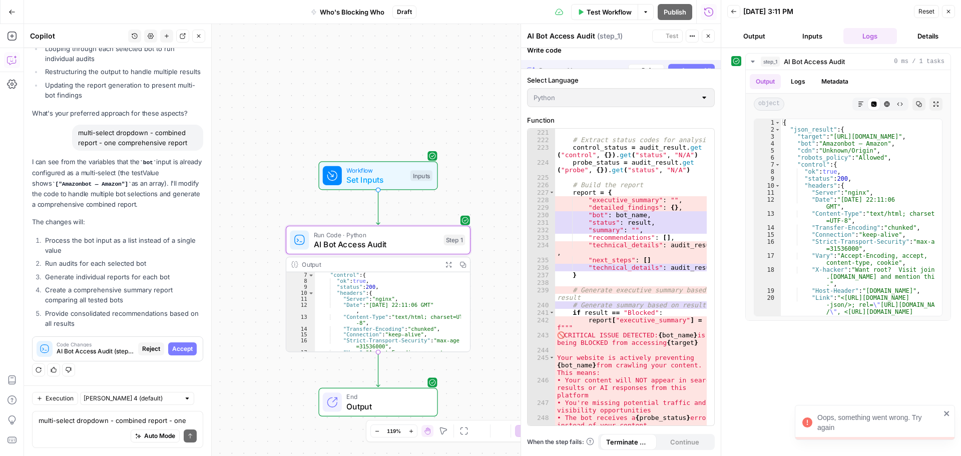
scroll to position [2291, 0]
click at [175, 347] on span "Accept" at bounding box center [182, 349] width 21 height 9
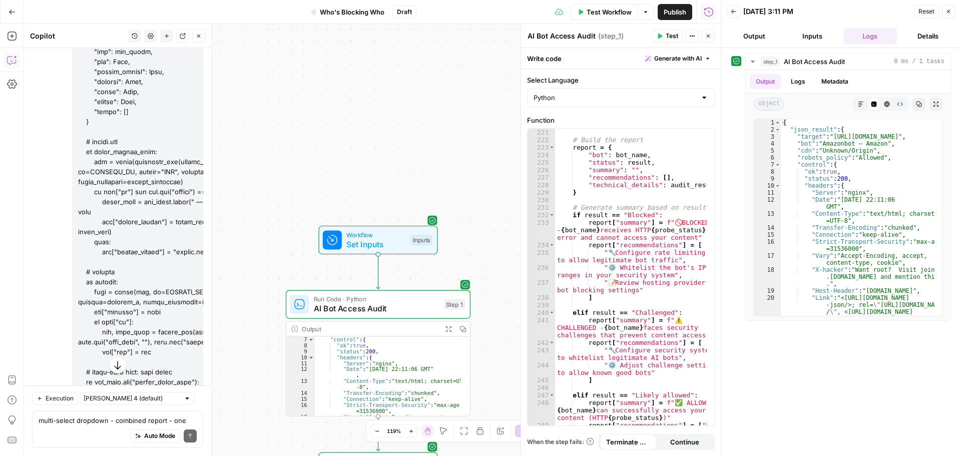
scroll to position [3092, 0]
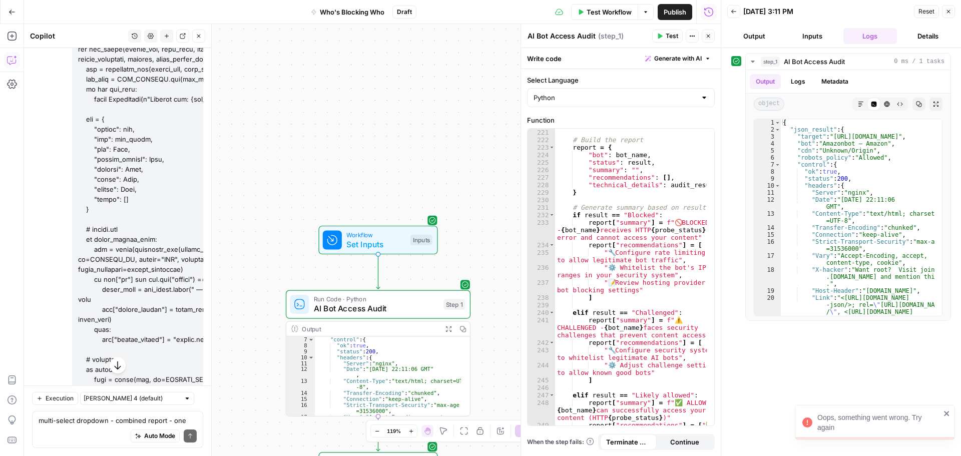
click at [613, 15] on span "Test Workflow" at bounding box center [609, 12] width 45 height 10
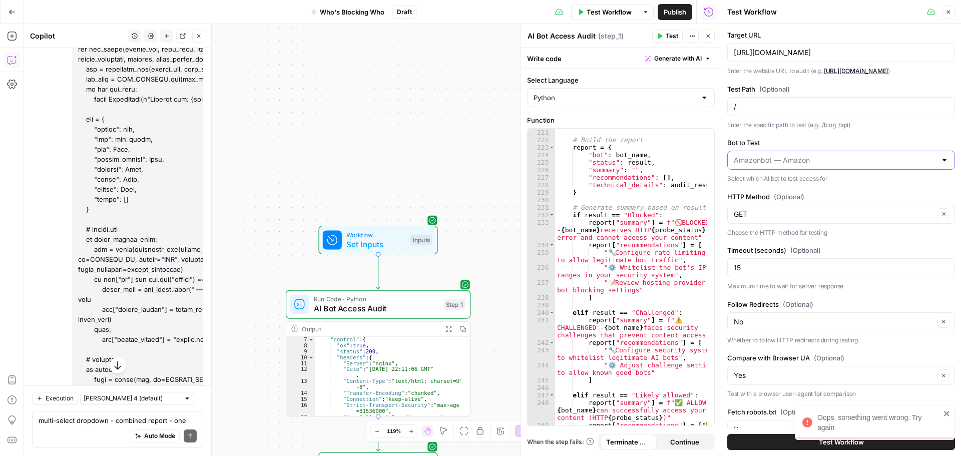
click at [875, 159] on input "Bot to Test" at bounding box center [835, 160] width 203 height 10
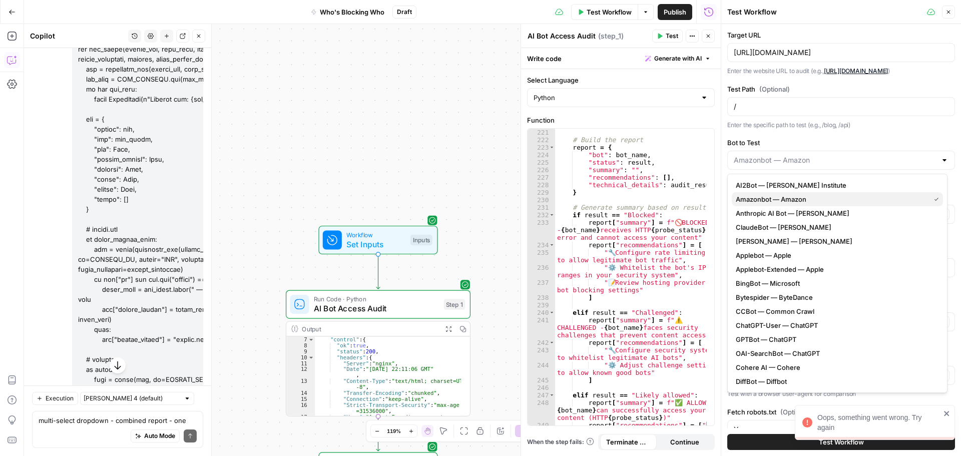
click at [762, 198] on span "Amazonbot — Amazon" at bounding box center [831, 199] width 190 height 10
type input "Amazonbot — Amazon"
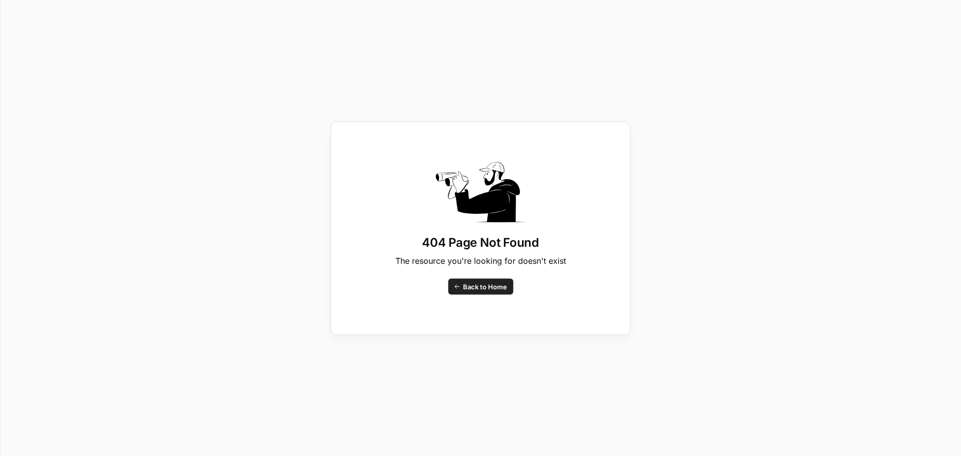
click at [479, 286] on span "Back to Home" at bounding box center [485, 286] width 44 height 10
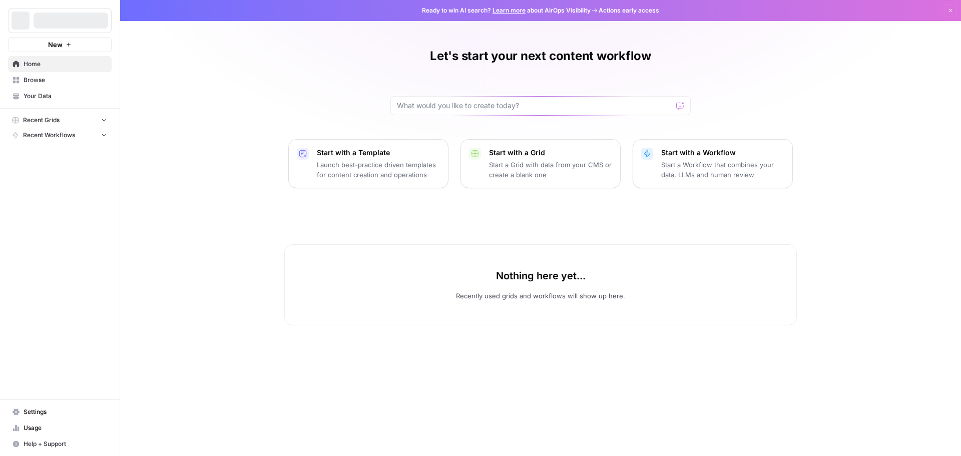
click at [39, 96] on span "Your Data" at bounding box center [66, 96] width 84 height 9
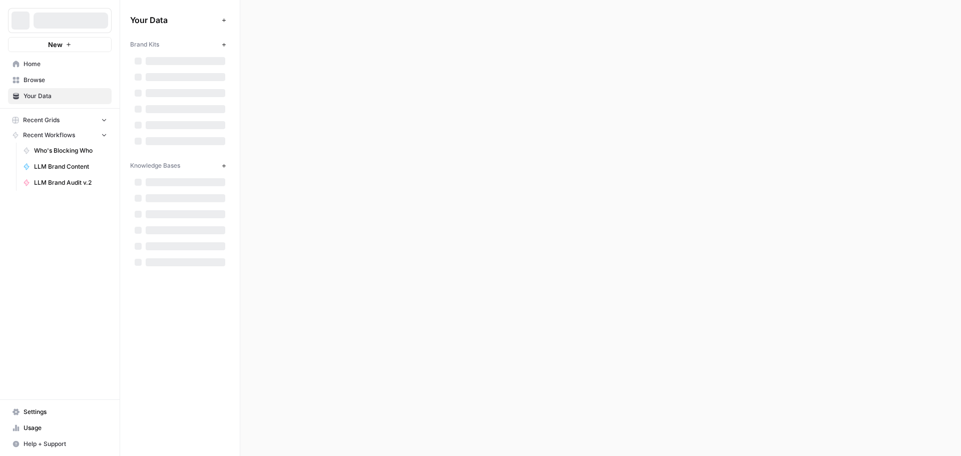
click at [44, 144] on link "Who's Blocking Who" at bounding box center [65, 151] width 93 height 16
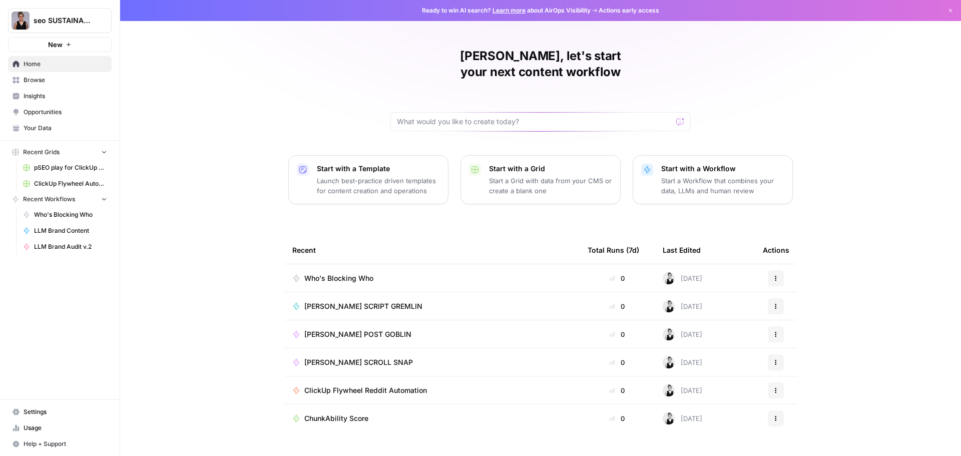
click at [64, 47] on button "New" at bounding box center [60, 44] width 104 height 15
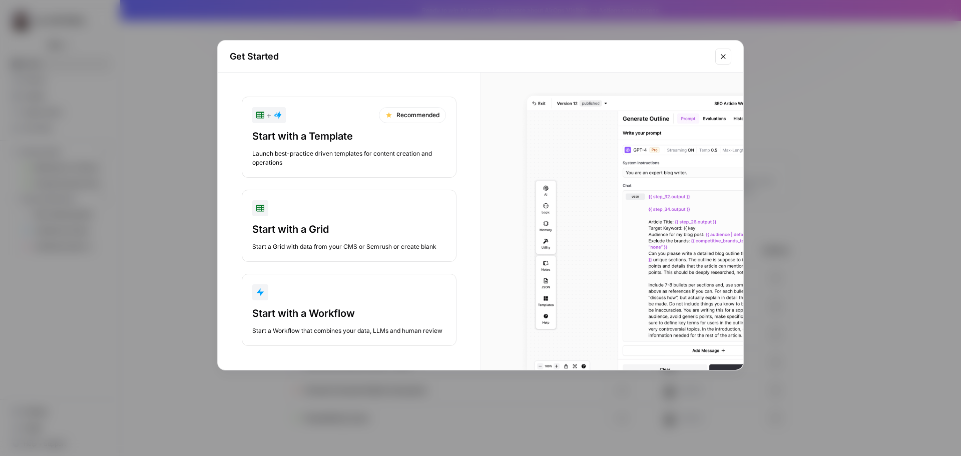
click at [326, 323] on div "Start with a Workflow Start a Workflow that combines your data, LLMs and human …" at bounding box center [349, 320] width 194 height 29
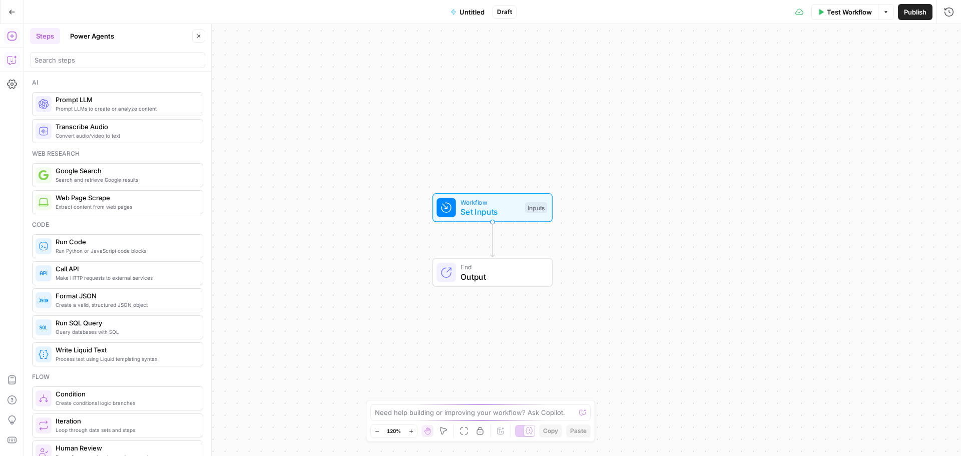
click at [15, 62] on icon "button" at bounding box center [12, 60] width 10 height 10
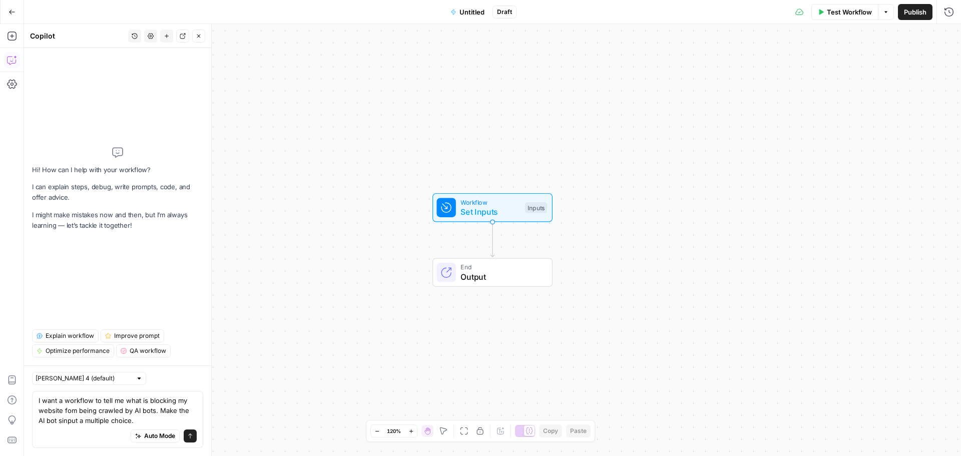
click at [158, 412] on textarea "I want a workflow to tell me what is blocking my website fom being crawled by A…" at bounding box center [118, 411] width 158 height 30
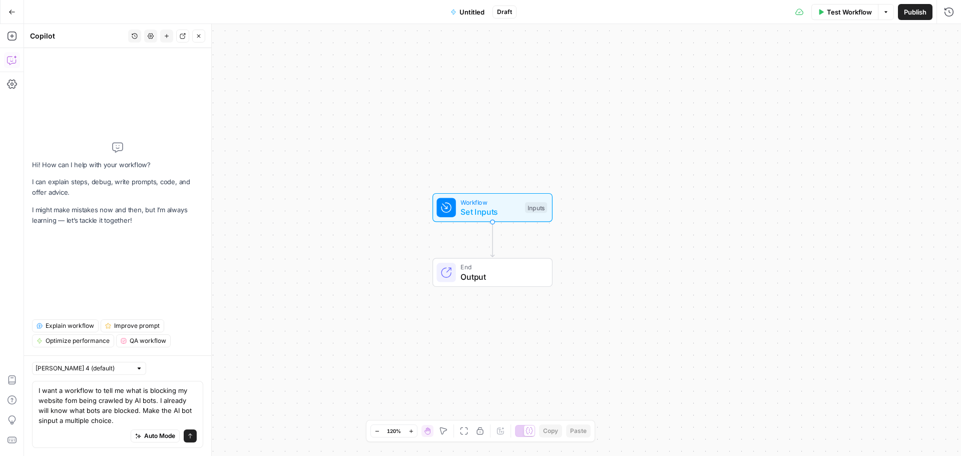
click at [119, 423] on textarea "I want a workflow to tell me what is blocking my website fom being crawled by A…" at bounding box center [118, 406] width 158 height 40
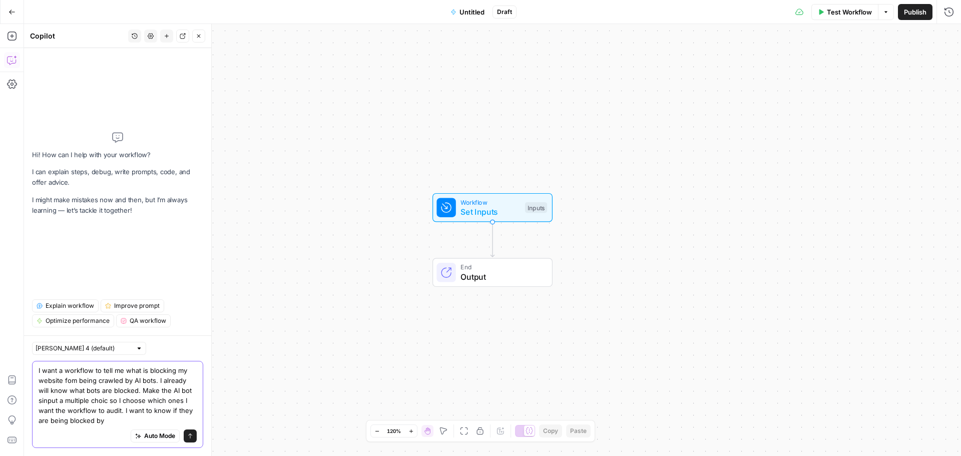
click at [115, 421] on textarea "I want a workflow to tell me what is blocking my website fom being crawled by A…" at bounding box center [118, 396] width 158 height 60
paste textarea "Triage in this order: robots.txt: look for Disallow, user-agent targeting (e.g.…"
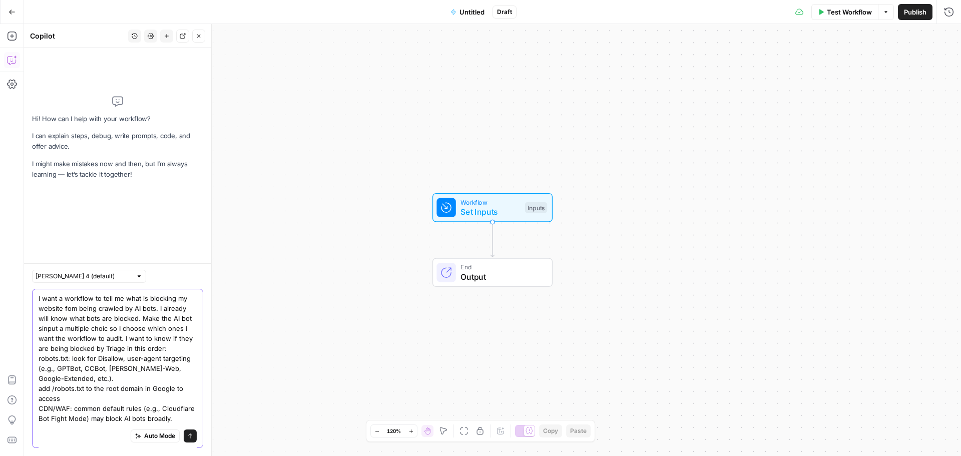
scroll to position [25, 0]
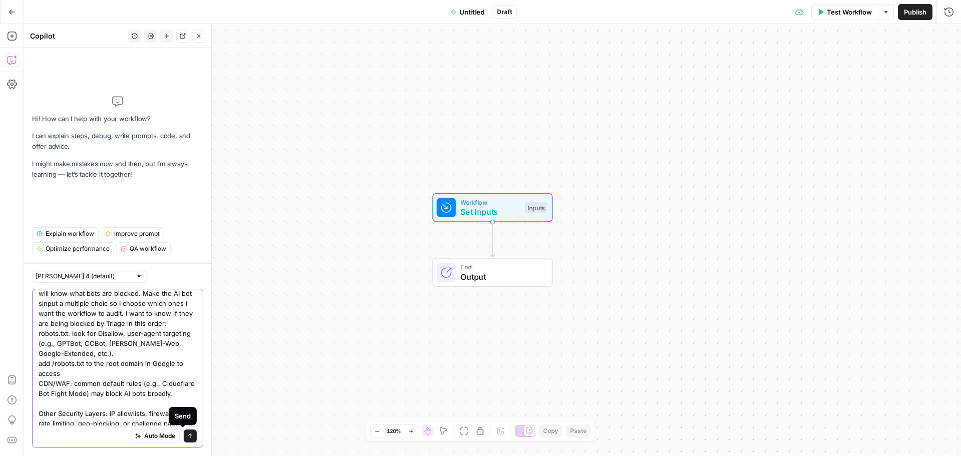
type textarea "I want a workflow to tell me what is blocking my website fom being crawled by A…"
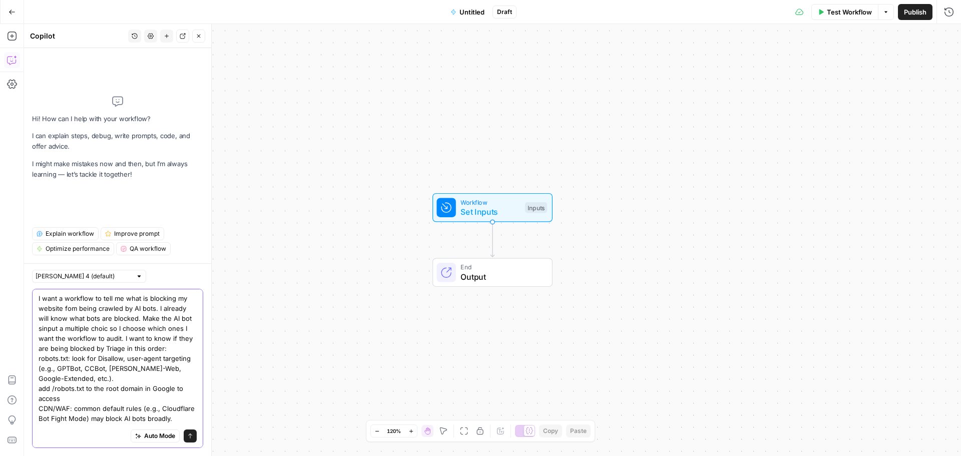
click at [184, 437] on button "Send" at bounding box center [190, 436] width 13 height 13
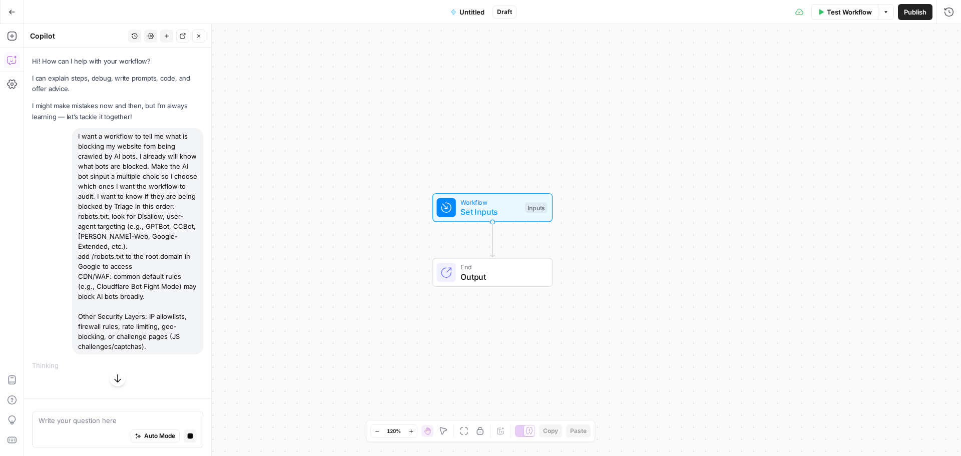
click at [83, 428] on div "Auto Mode Stop generating" at bounding box center [118, 437] width 158 height 22
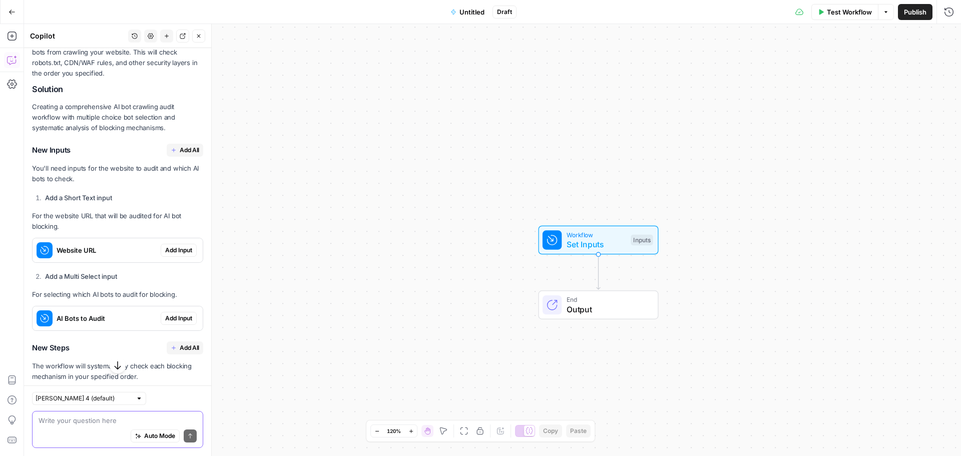
scroll to position [367, 0]
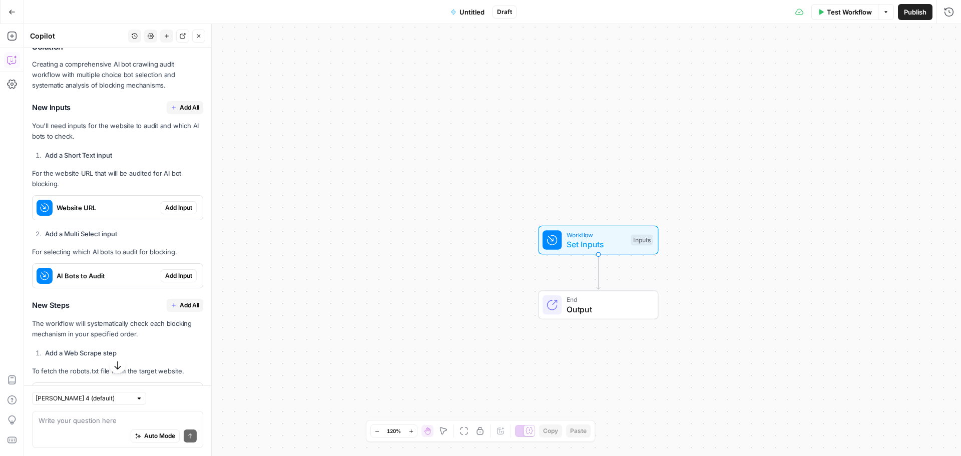
click at [180, 112] on span "Add All" at bounding box center [190, 107] width 20 height 9
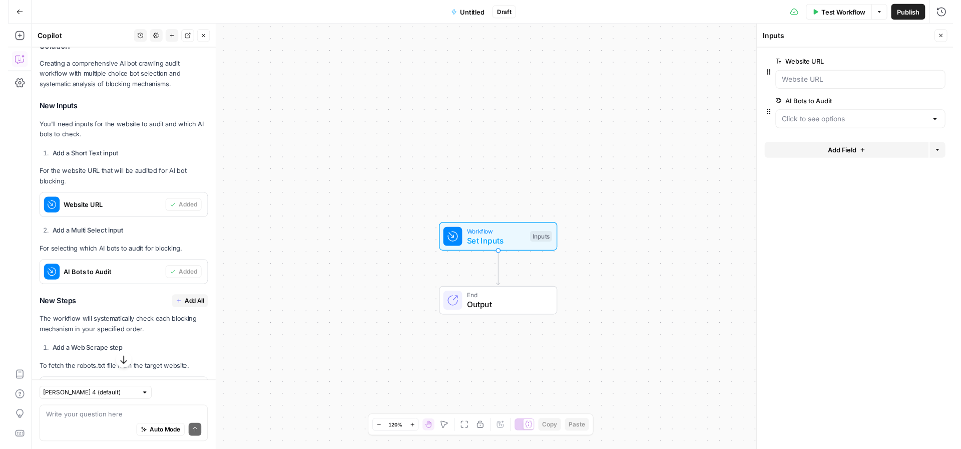
scroll to position [533, 0]
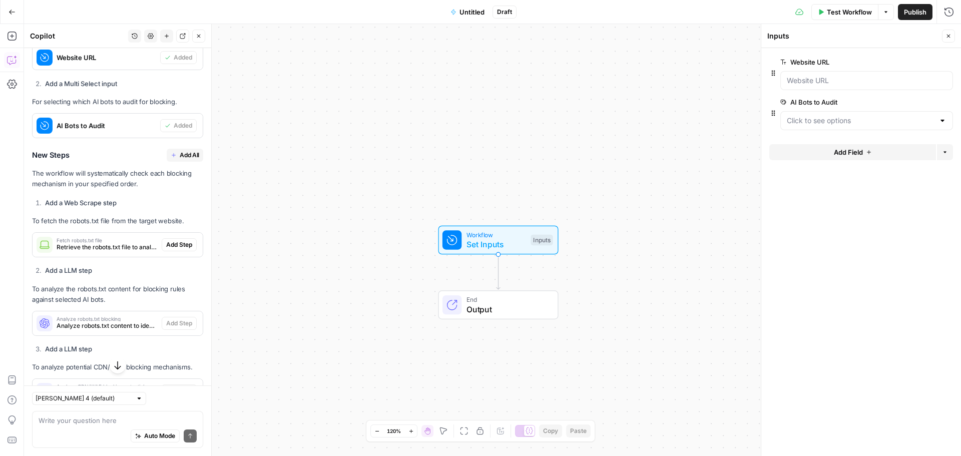
click at [180, 160] on span "Add All" at bounding box center [190, 155] width 20 height 9
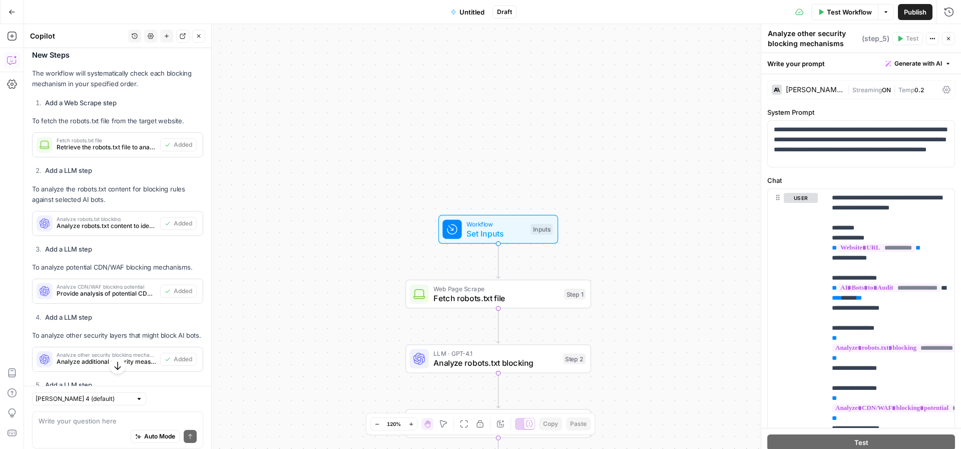
type textarea "Generate comprehensive audit report"
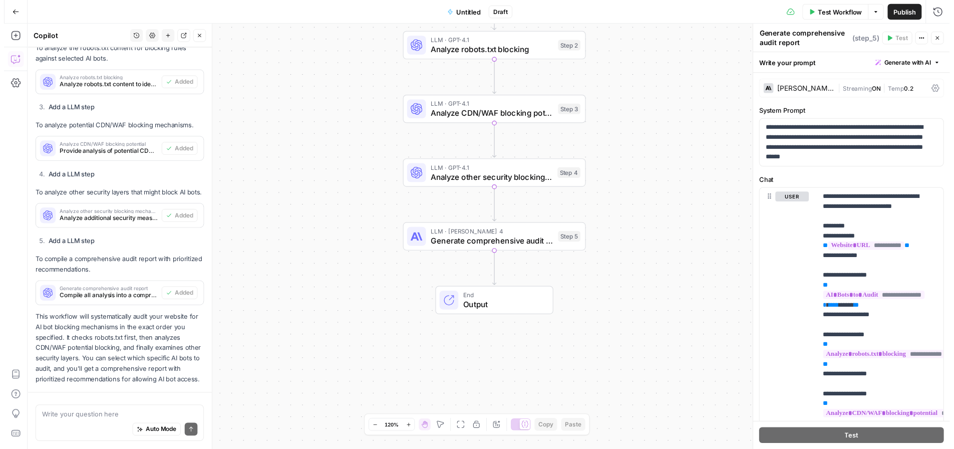
scroll to position [833, 0]
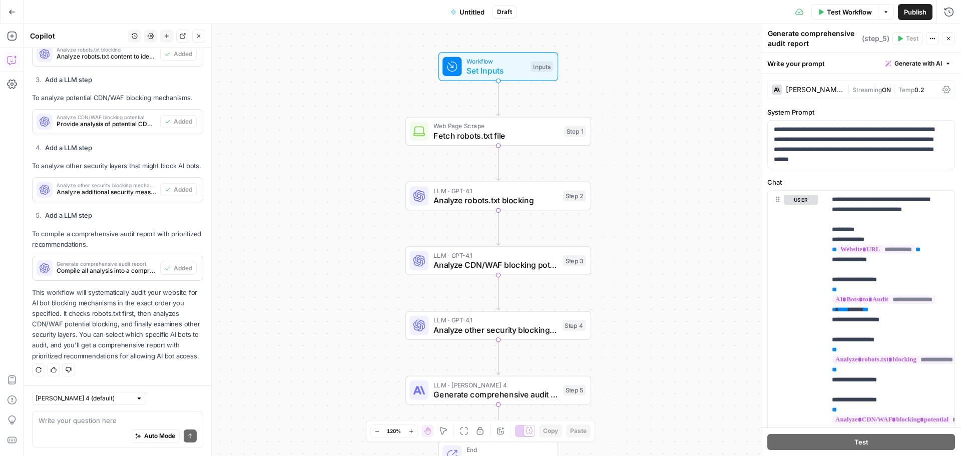
click at [838, 10] on span "Test Workflow" at bounding box center [849, 12] width 45 height 10
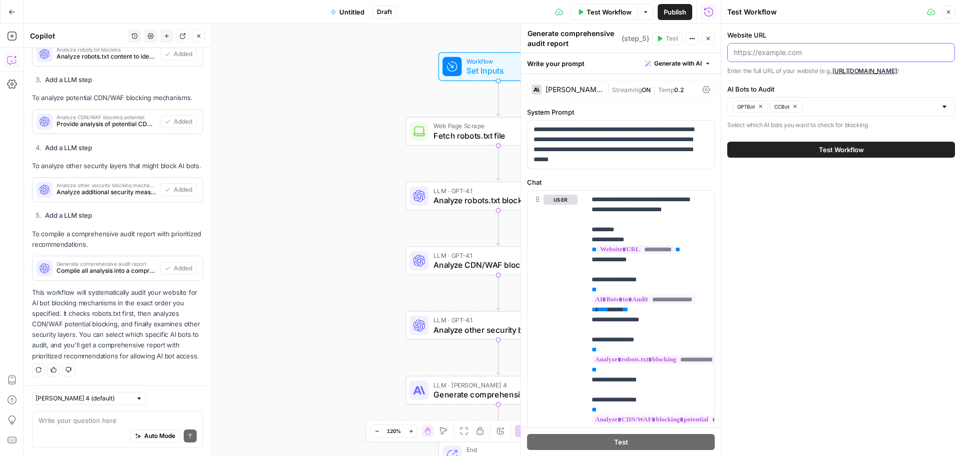
click at [773, 55] on input "Website URL" at bounding box center [841, 53] width 215 height 10
paste input "Triage in this order: robots.txt: look for Disallow, user-agent targeting (e.g.…"
type input "Triage in this order: robots.txt: look for Disallow, user-agent targeting (e.g.…"
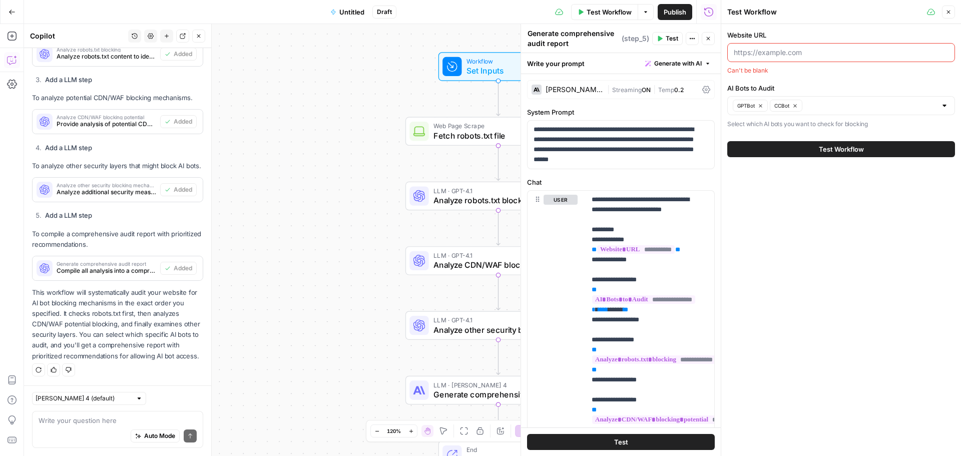
scroll to position [0, 0]
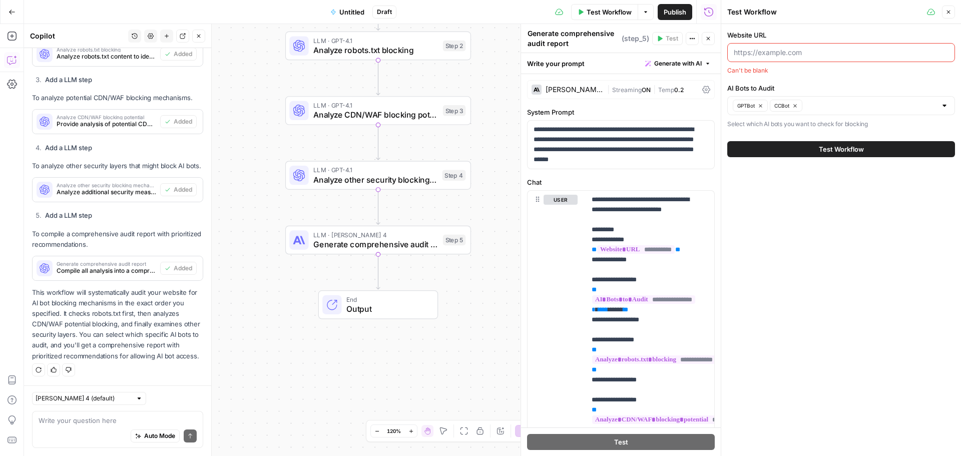
click at [754, 50] on input "Website URL" at bounding box center [841, 53] width 215 height 10
paste input "[URL][DOMAIN_NAME]"
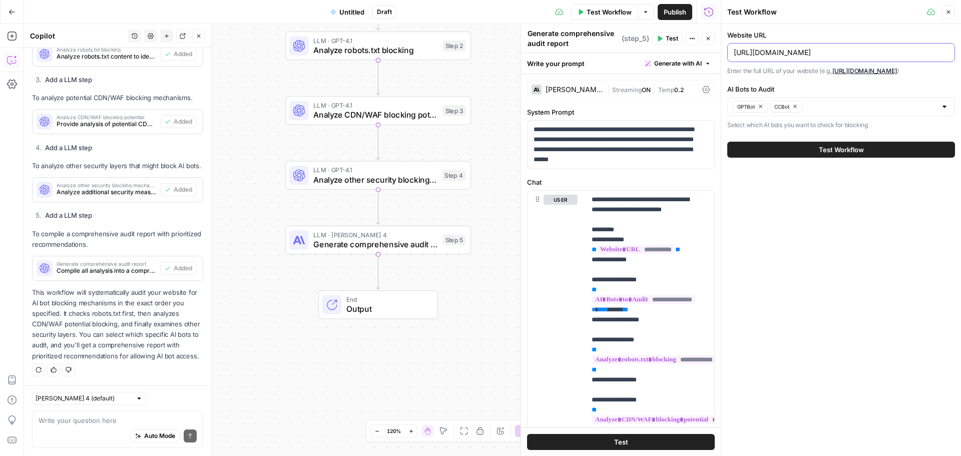
type input "[URL][DOMAIN_NAME]"
click at [943, 108] on div at bounding box center [945, 107] width 8 height 10
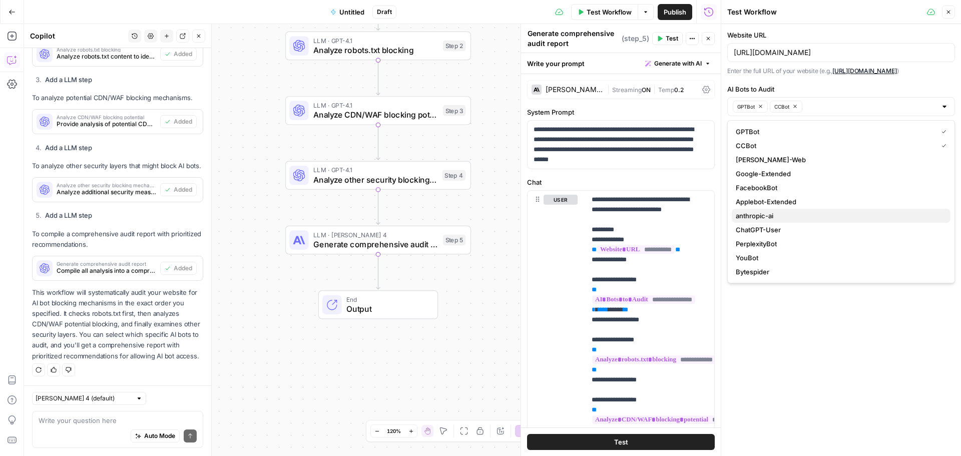
click at [755, 214] on span "anthropic-ai" at bounding box center [839, 216] width 207 height 10
click at [750, 163] on span "Claude-Web" at bounding box center [839, 160] width 207 height 10
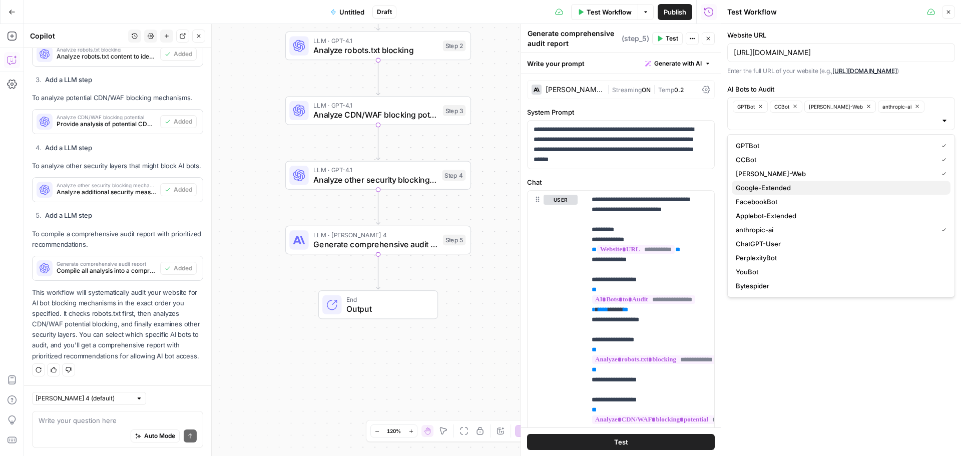
click at [743, 187] on span "Google-Extended" at bounding box center [839, 188] width 207 height 10
click at [752, 260] on span "PerplexityBot" at bounding box center [839, 258] width 207 height 10
click at [813, 368] on div "Website URL https://aimeejurenka.com/ Enter the full URL of your website (e.g.,…" at bounding box center [842, 240] width 240 height 432
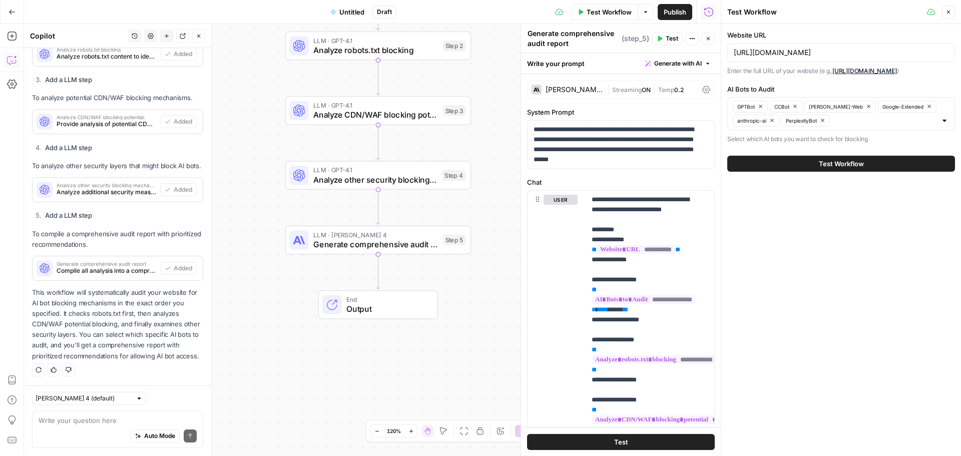
click at [861, 163] on span "Test Workflow" at bounding box center [841, 164] width 45 height 10
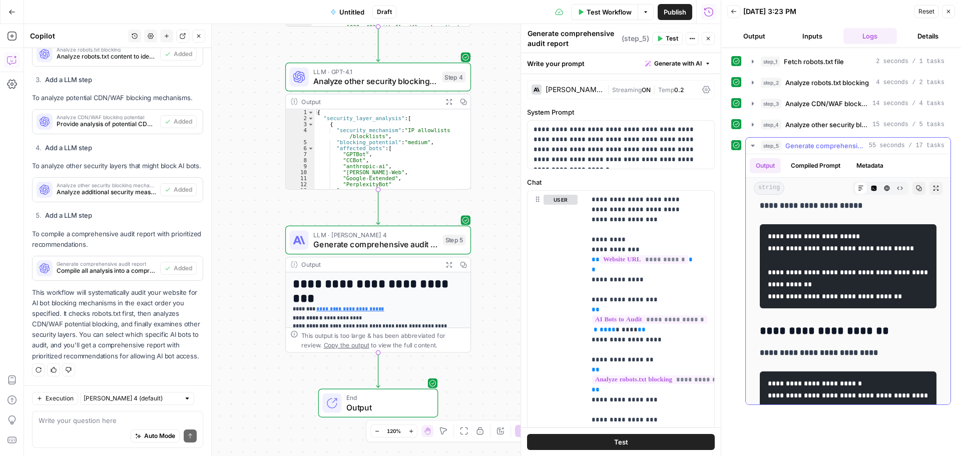
scroll to position [3555, 0]
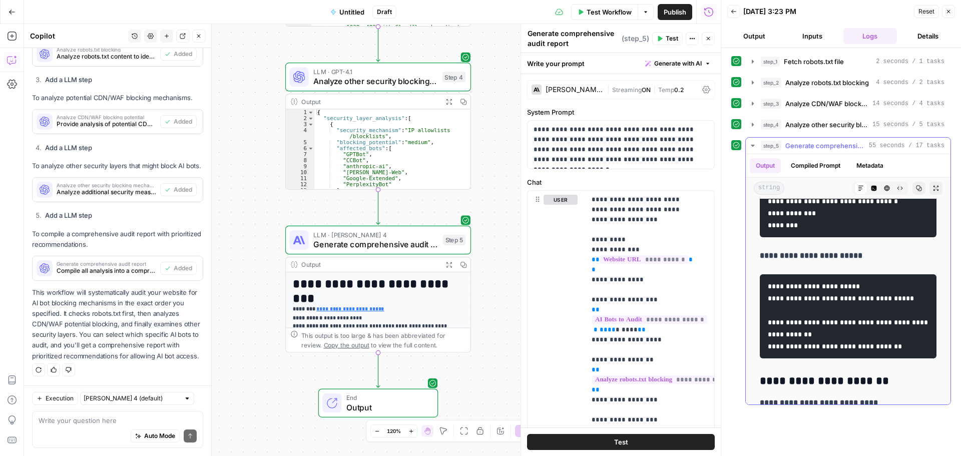
drag, startPoint x: 807, startPoint y: 274, endPoint x: 768, endPoint y: 245, distance: 48.8
click at [767, 237] on pre "**********" at bounding box center [848, 213] width 177 height 48
copy code "**********"
click at [795, 229] on code "**********" at bounding box center [833, 213] width 130 height 31
drag, startPoint x: 801, startPoint y: 273, endPoint x: 768, endPoint y: 268, distance: 33.9
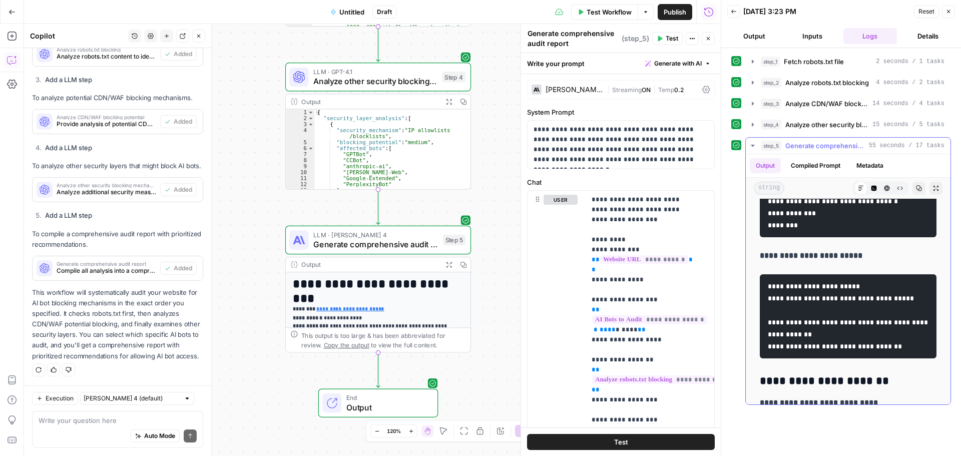
click at [768, 237] on pre "**********" at bounding box center [848, 213] width 177 height 48
copy code "**********"
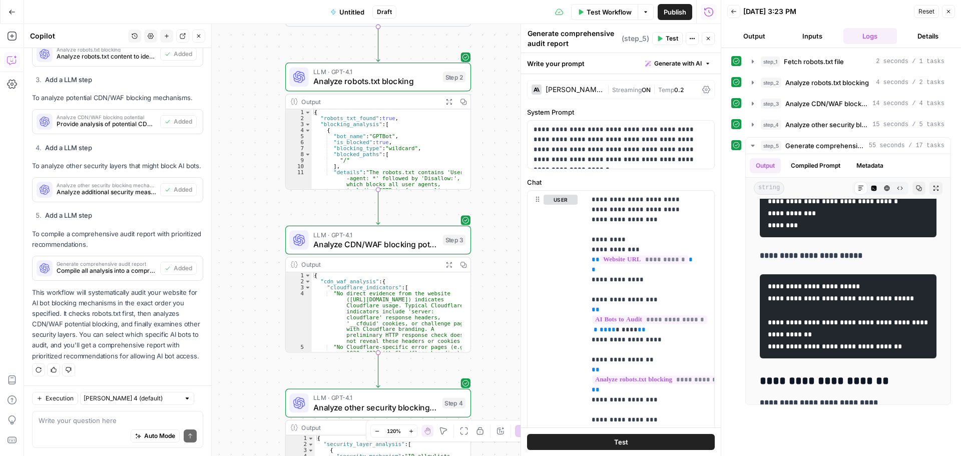
click at [625, 444] on button "Test" at bounding box center [621, 442] width 188 height 16
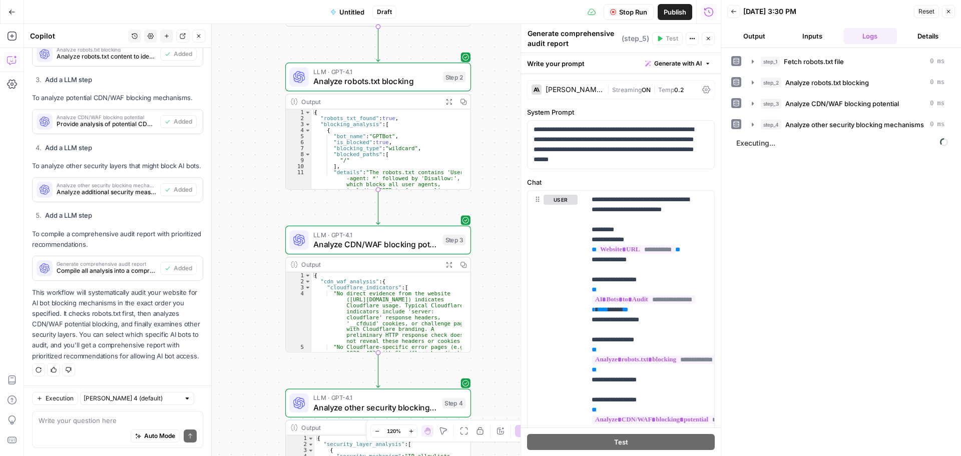
click at [352, 13] on span "Untitled" at bounding box center [352, 12] width 25 height 10
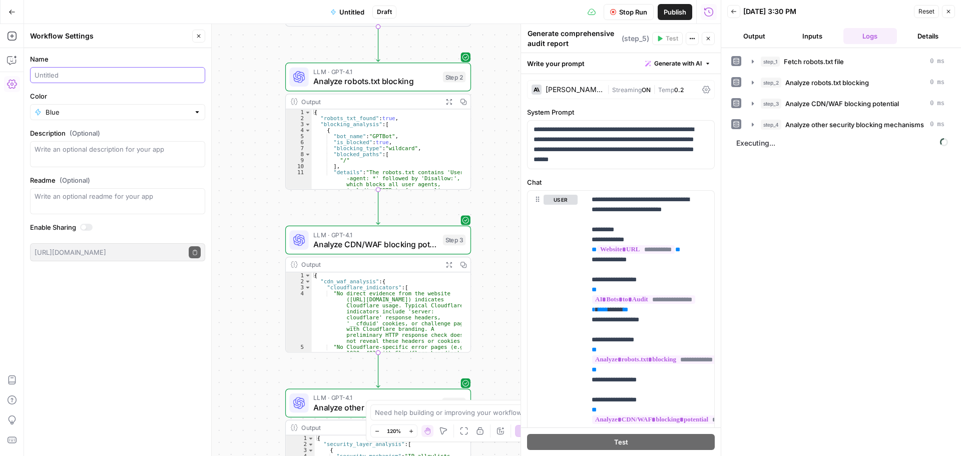
click at [133, 78] on input "Name" at bounding box center [118, 75] width 166 height 10
type input "Who's Blocking Me???"
click at [192, 113] on div "Blue" at bounding box center [117, 112] width 175 height 16
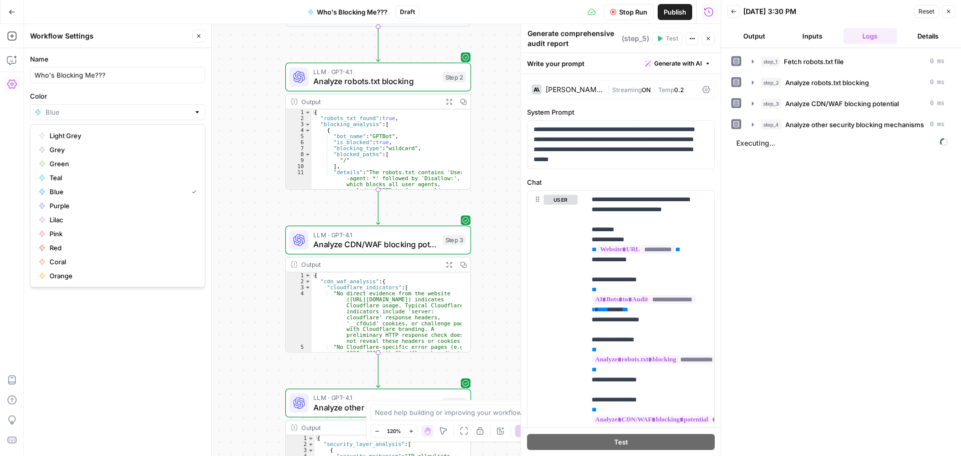
type input "Blue"
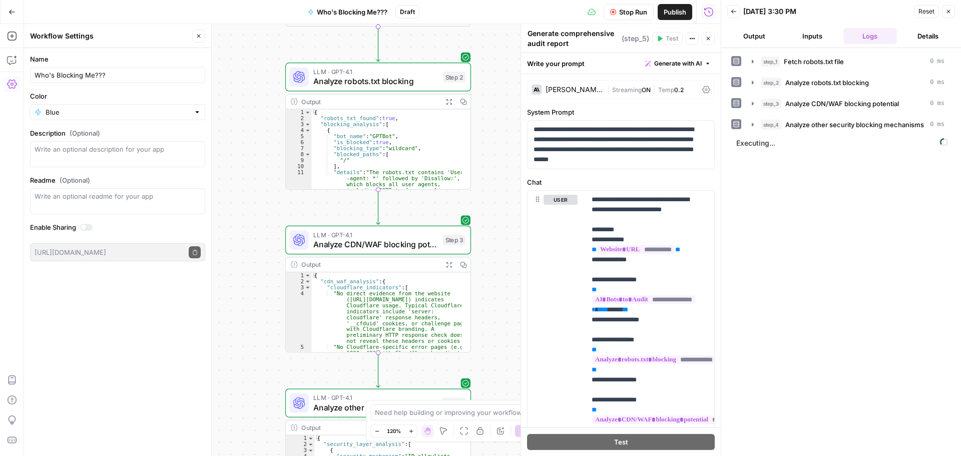
drag, startPoint x: 162, startPoint y: 353, endPoint x: 80, endPoint y: 308, distance: 93.2
click at [164, 352] on div "Name Who's Blocking Me??? Color Blue Description (Optional) Readme (Optional) W…" at bounding box center [117, 252] width 187 height 408
click at [178, 108] on input "Color" at bounding box center [118, 112] width 144 height 10
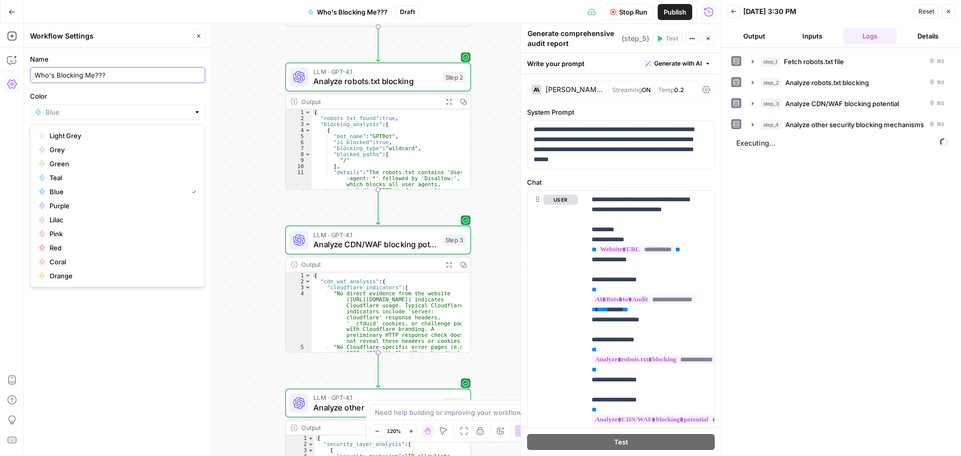
type input "Blue"
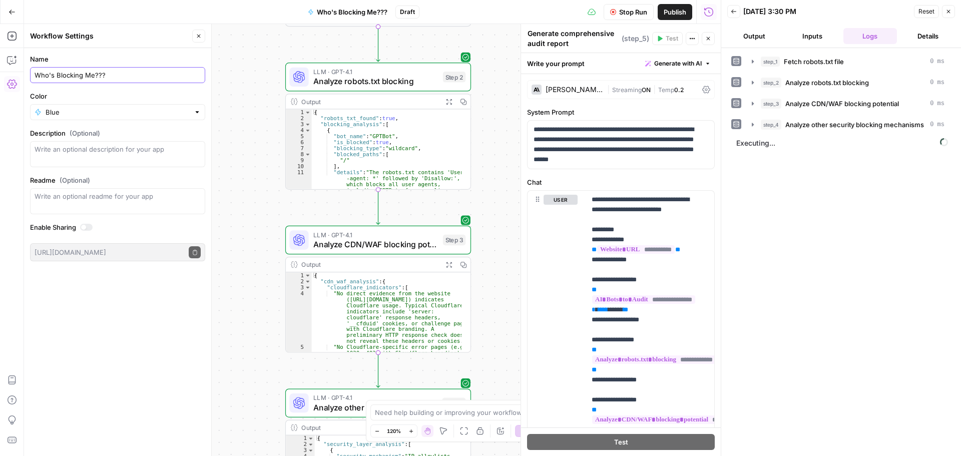
drag, startPoint x: 109, startPoint y: 74, endPoint x: 31, endPoint y: 71, distance: 77.7
click at [31, 71] on div "Who's Blocking Me???" at bounding box center [117, 75] width 175 height 16
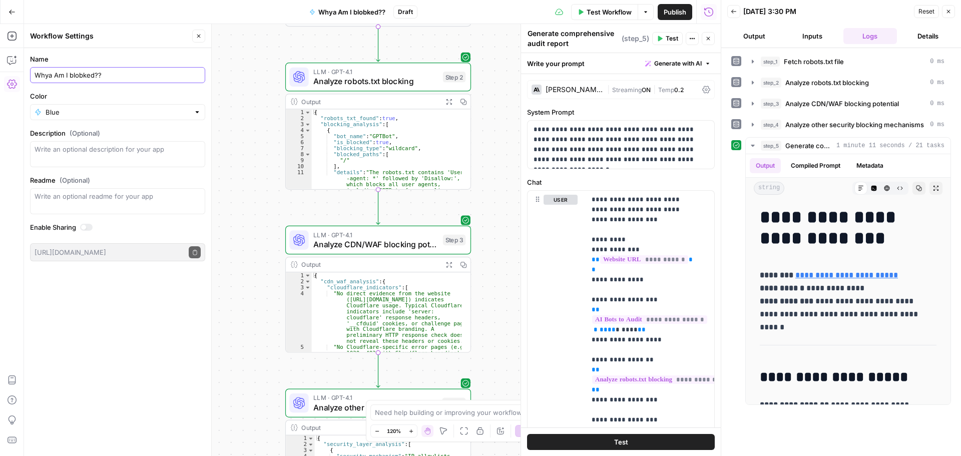
click at [50, 77] on input "Whya Am I blobked??" at bounding box center [118, 75] width 166 height 10
click at [51, 78] on input "Whya Am I blobked??" at bounding box center [118, 75] width 166 height 10
click at [69, 77] on input "Why Am I blocked??" at bounding box center [118, 75] width 166 height 10
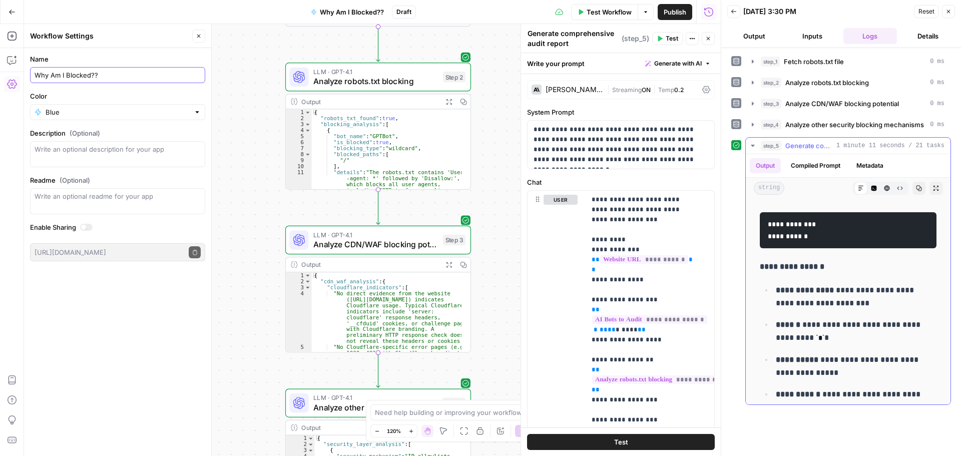
scroll to position [701, 0]
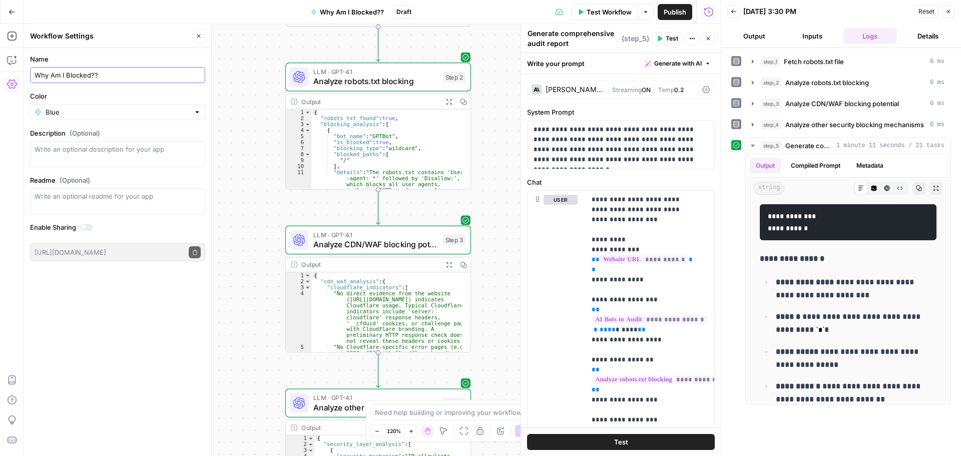
type input "Why Am I Blocked??"
click at [76, 114] on input "Color" at bounding box center [118, 112] width 144 height 10
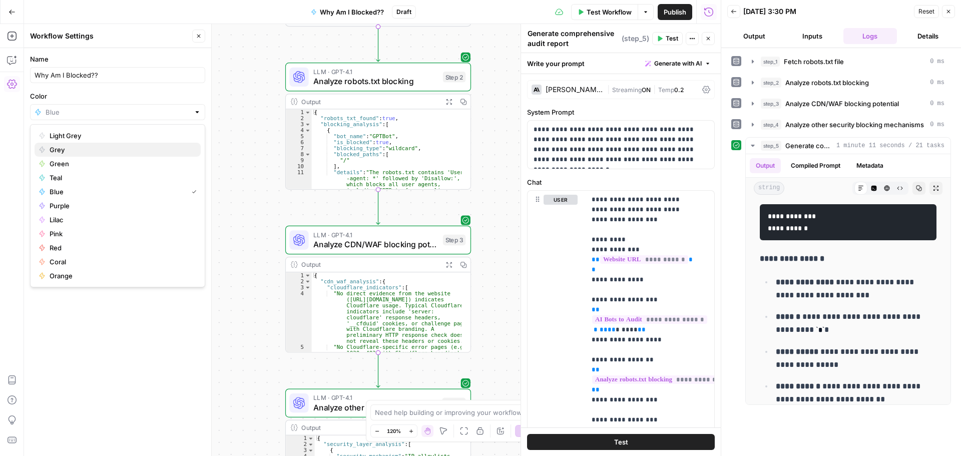
click at [59, 152] on span "Grey" at bounding box center [121, 150] width 143 height 10
type input "Grey"
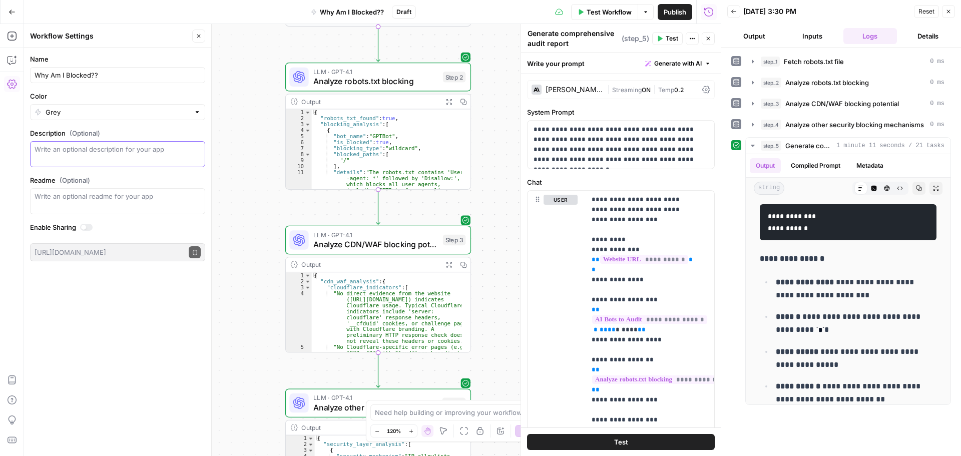
click at [60, 151] on textarea "Description (Optional)" at bounding box center [118, 154] width 166 height 20
click at [135, 151] on textarea "what is blocking my site from AI crawlers" at bounding box center [118, 154] width 166 height 20
click at [177, 146] on textarea "what is blocking my site from AI bot crawlers" at bounding box center [118, 154] width 166 height 20
type textarea "what is blocking my site from AI bot crawlers"
click at [137, 49] on form "Name Why Am I Blocked?? Color Grey Description (Optional) what is blocking my s…" at bounding box center [117, 157] width 187 height 219
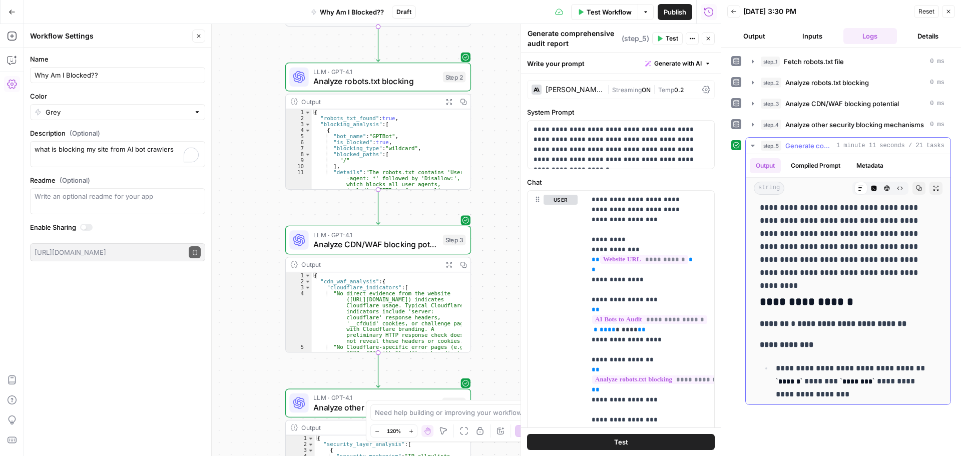
scroll to position [951, 0]
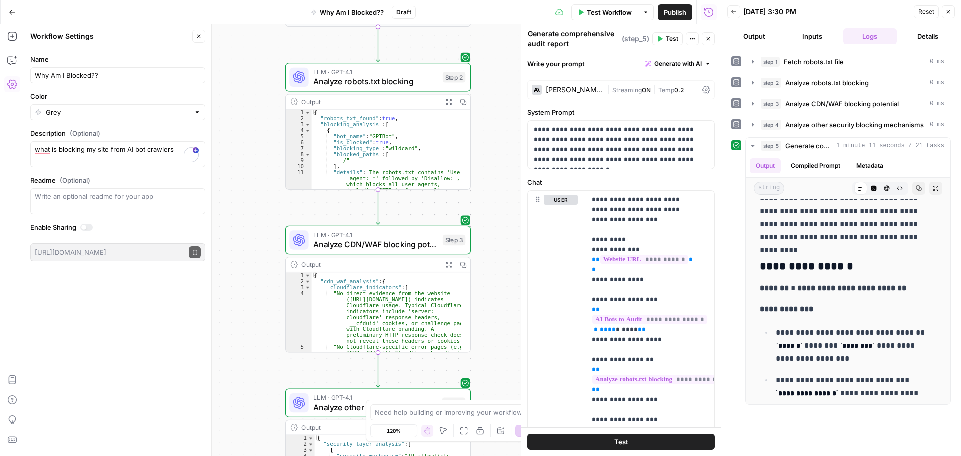
click at [675, 12] on span "Publish" at bounding box center [675, 12] width 23 height 10
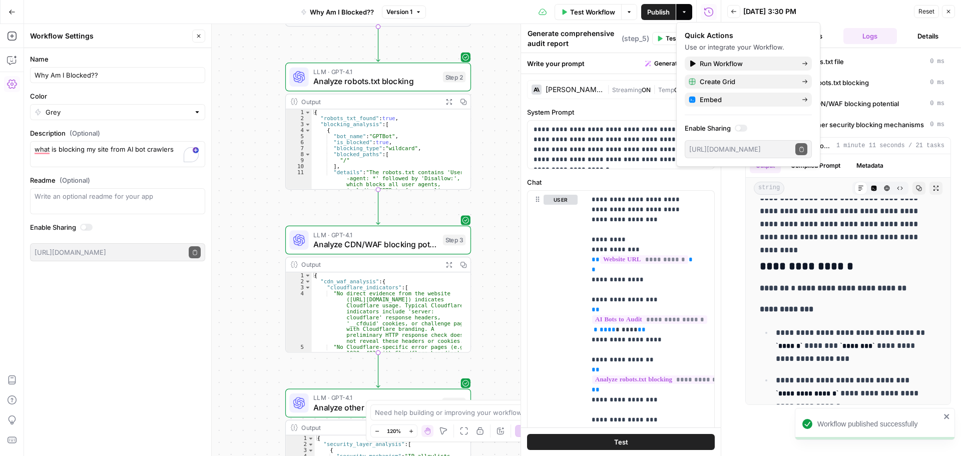
click at [745, 129] on div at bounding box center [741, 128] width 13 height 7
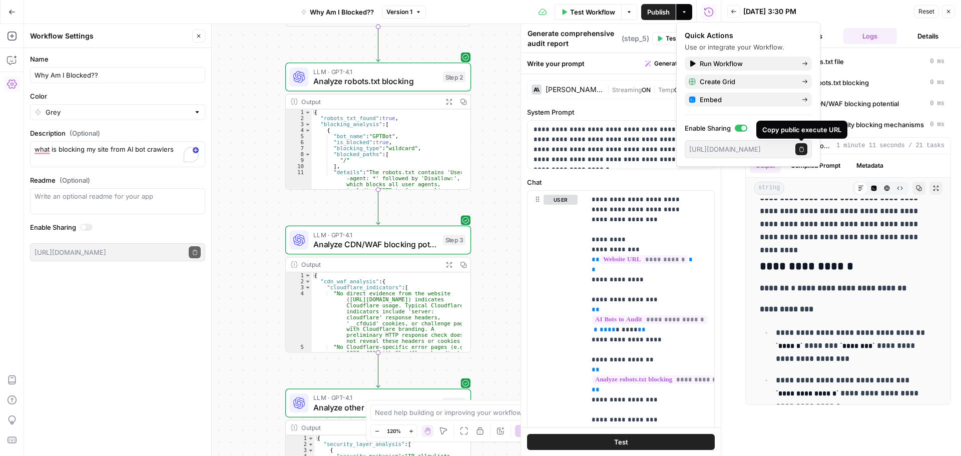
click at [803, 148] on icon "button" at bounding box center [802, 150] width 6 height 6
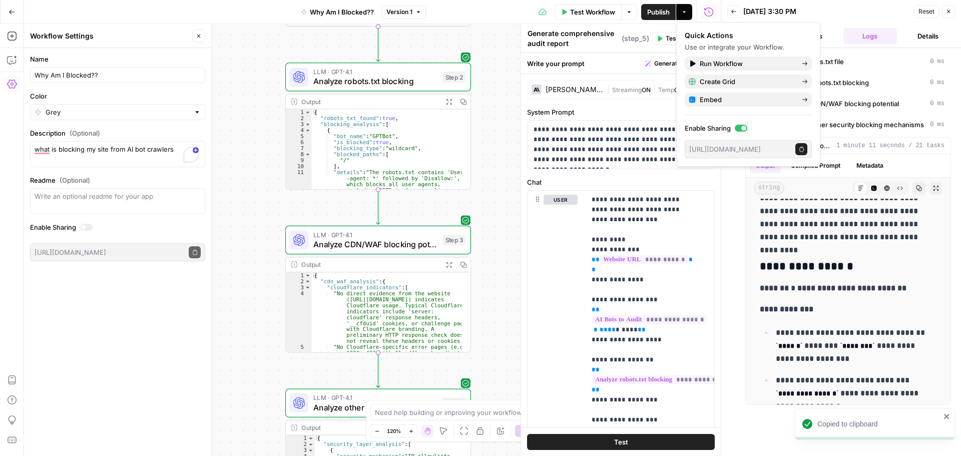
click at [787, 41] on div "Quick Actions Use or integrate your Workflow." at bounding box center [748, 42] width 127 height 22
click at [13, 15] on icon "button" at bounding box center [12, 12] width 7 height 7
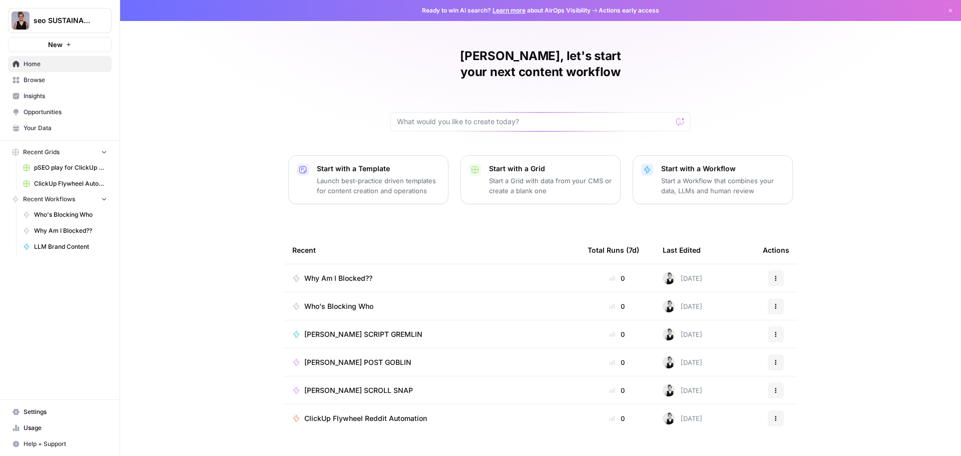
click at [774, 303] on icon "button" at bounding box center [776, 306] width 6 height 6
click at [799, 333] on span "Delete" at bounding box center [824, 336] width 80 height 10
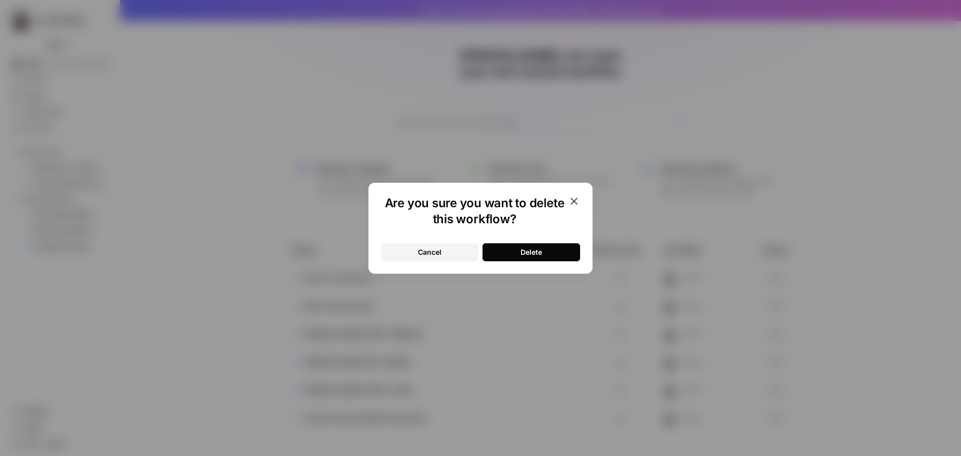
click at [527, 254] on div "Delete" at bounding box center [532, 252] width 22 height 10
